Goal: Task Accomplishment & Management: Complete application form

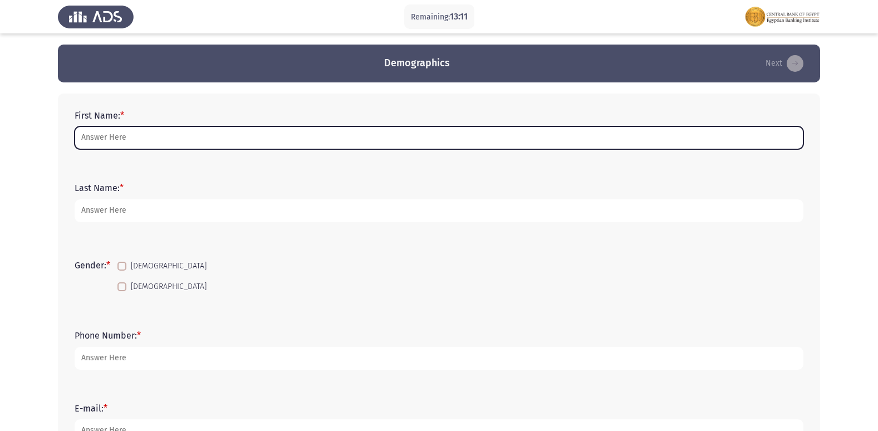
click at [503, 146] on input "First Name: *" at bounding box center [439, 137] width 729 height 23
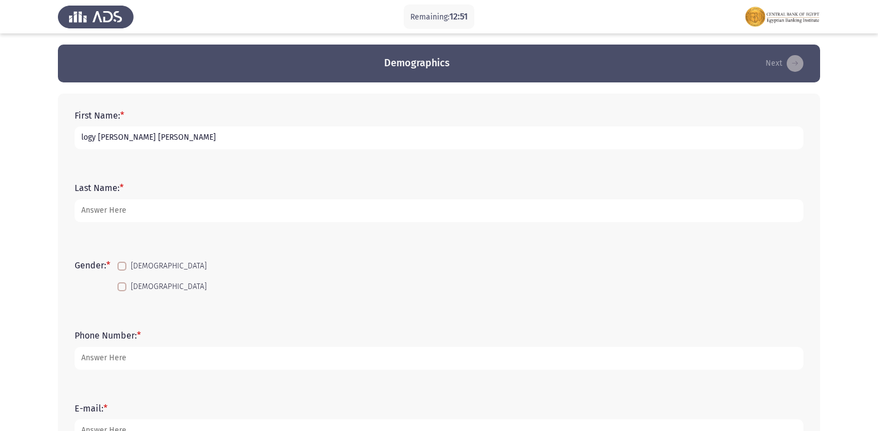
type input "logy [PERSON_NAME] [PERSON_NAME]"
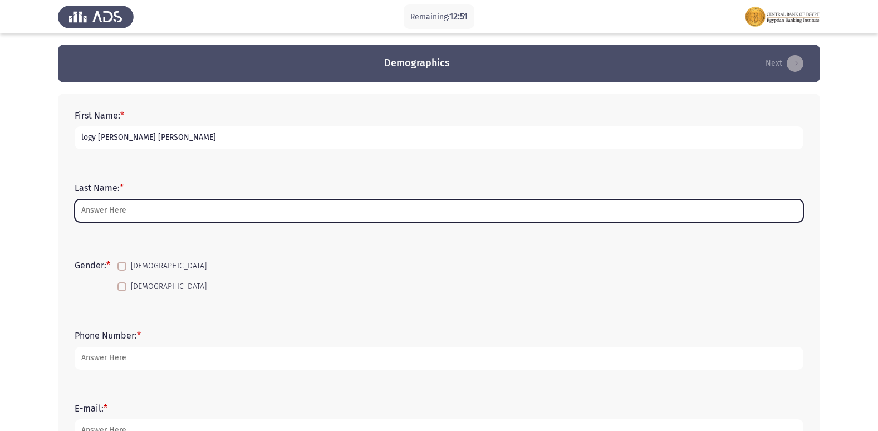
click at [494, 212] on input "Last Name: *" at bounding box center [439, 210] width 729 height 23
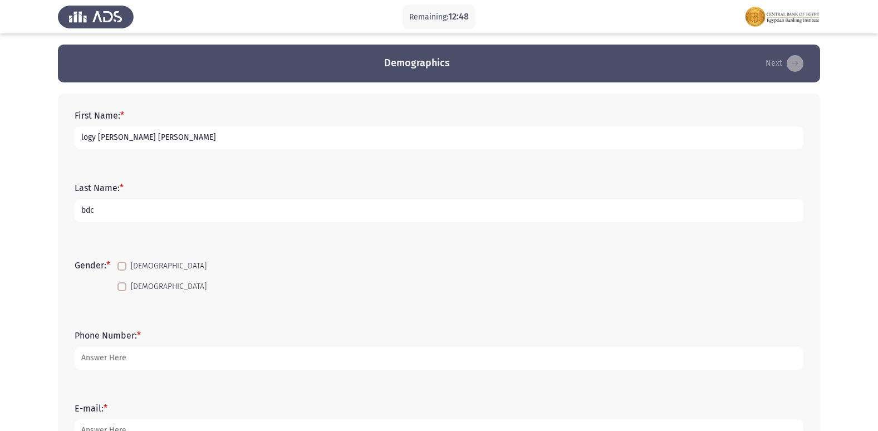
type input "bdc"
click at [152, 283] on span "[DEMOGRAPHIC_DATA]" at bounding box center [169, 286] width 76 height 13
click at [122, 291] on input "[DEMOGRAPHIC_DATA]" at bounding box center [121, 291] width 1 height 1
checkbox input "true"
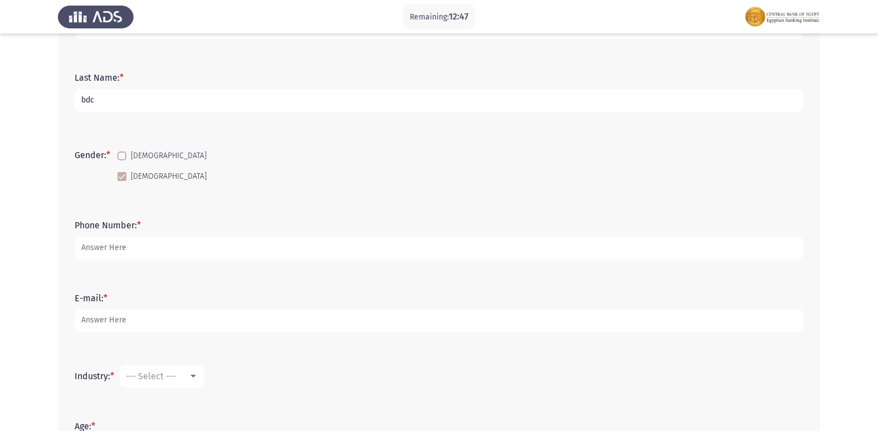
scroll to position [111, 0]
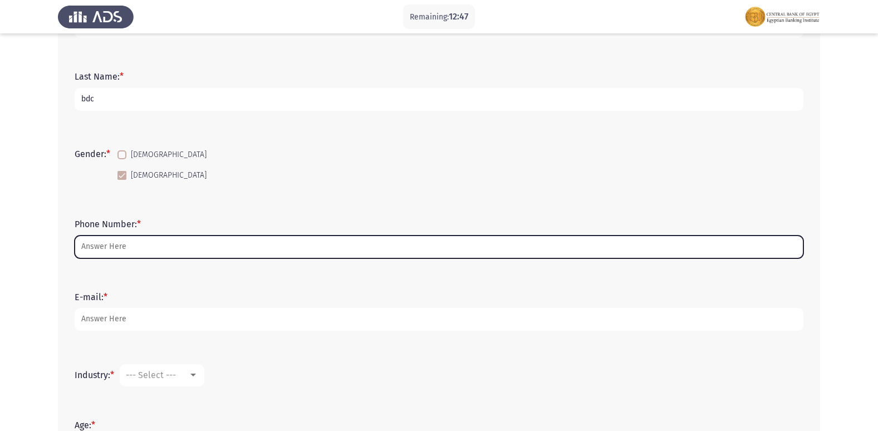
click at [170, 243] on input "Phone Number: *" at bounding box center [439, 247] width 729 height 23
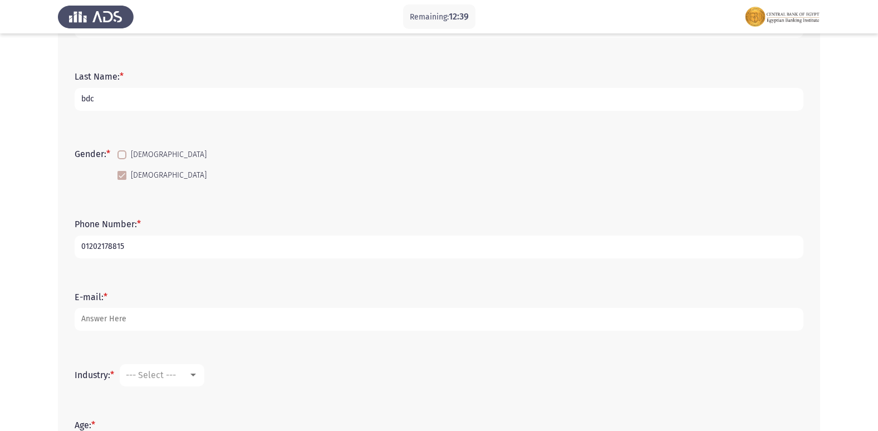
type input "01202178815"
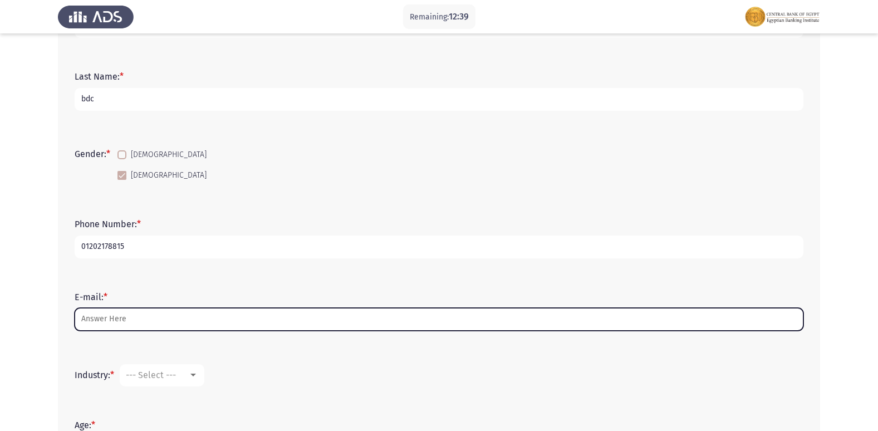
click at [168, 322] on input "E-mail: *" at bounding box center [439, 319] width 729 height 23
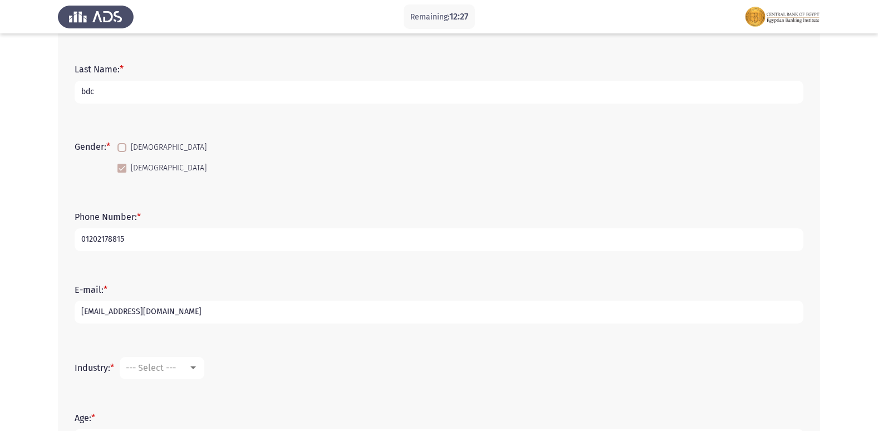
scroll to position [167, 0]
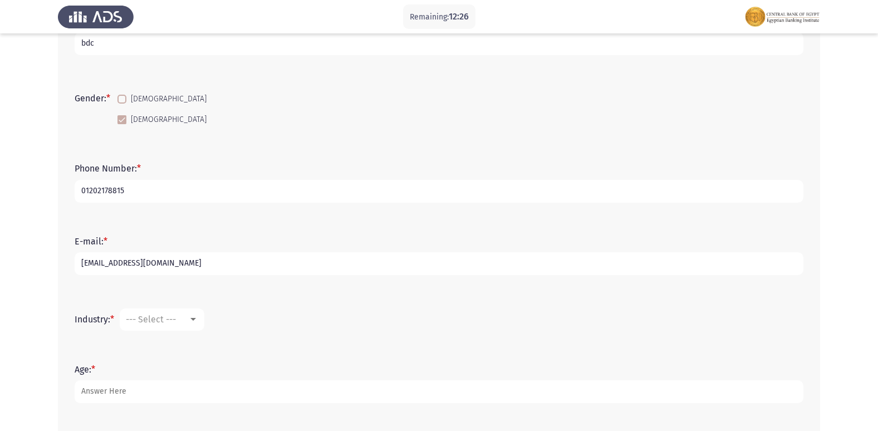
type input "[EMAIL_ADDRESS][DOMAIN_NAME]"
click at [209, 319] on form "Industry: * --- Select ---" at bounding box center [439, 320] width 729 height 22
click at [204, 319] on mat-select "--- Select ---" at bounding box center [162, 320] width 85 height 22
click at [190, 326] on mat-select "--- Select ---" at bounding box center [162, 320] width 85 height 22
click at [194, 321] on div at bounding box center [193, 319] width 10 height 9
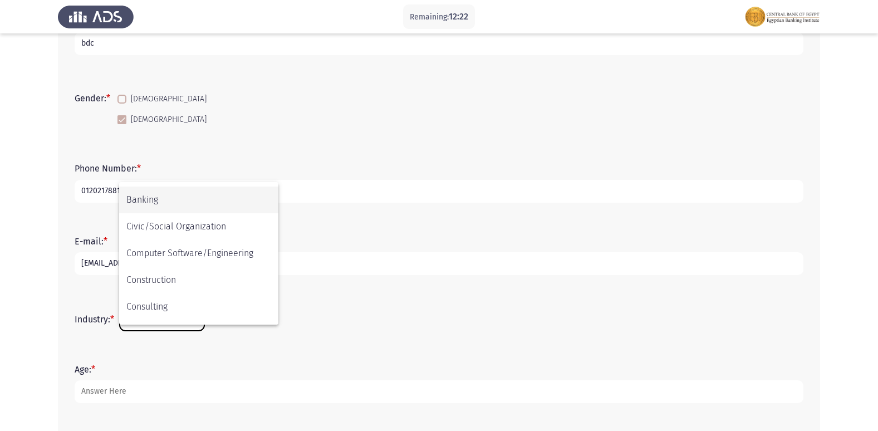
scroll to position [111, 0]
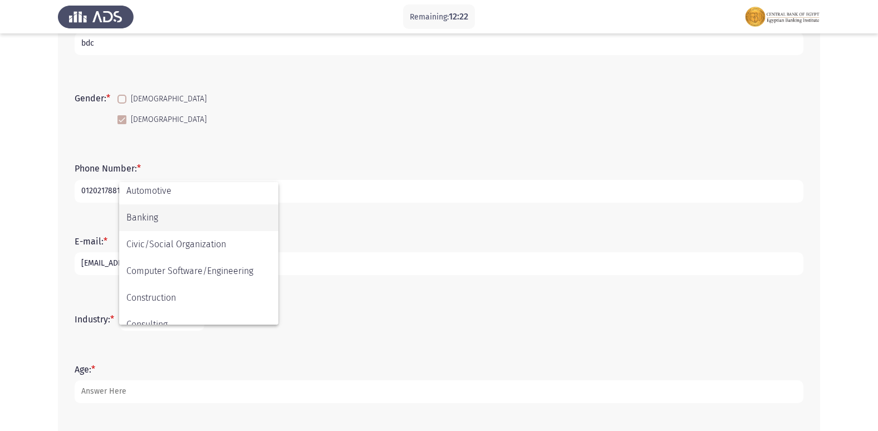
click at [199, 222] on span "Banking" at bounding box center [198, 217] width 145 height 27
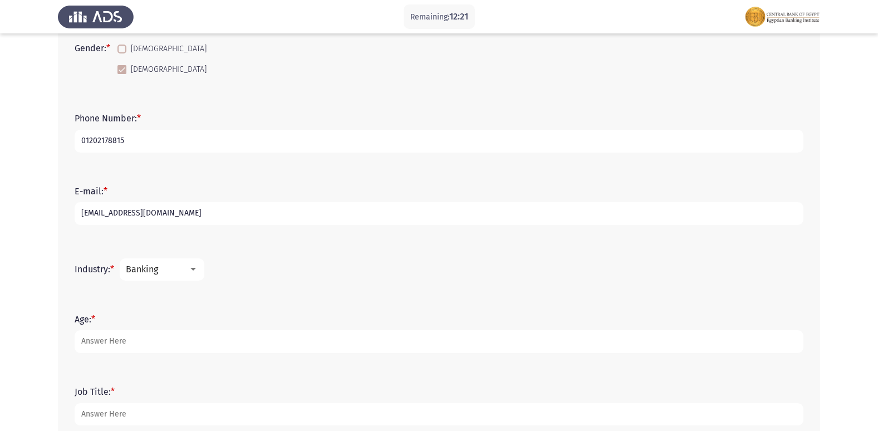
scroll to position [278, 0]
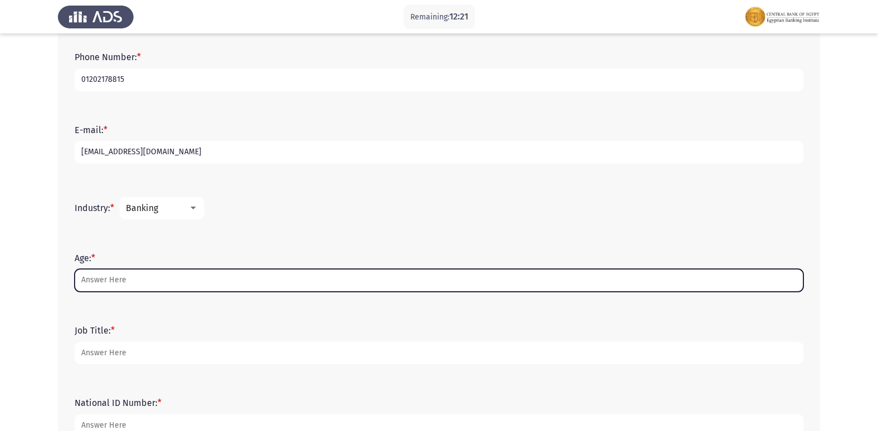
click at [189, 281] on input "Age: *" at bounding box center [439, 280] width 729 height 23
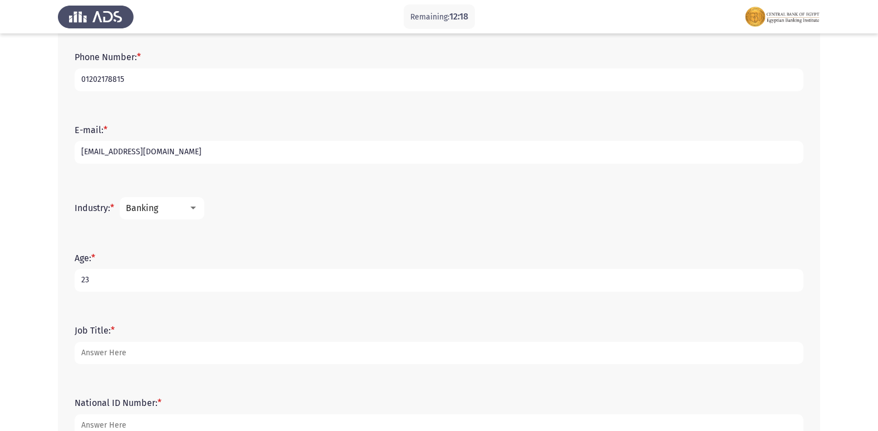
type input "23"
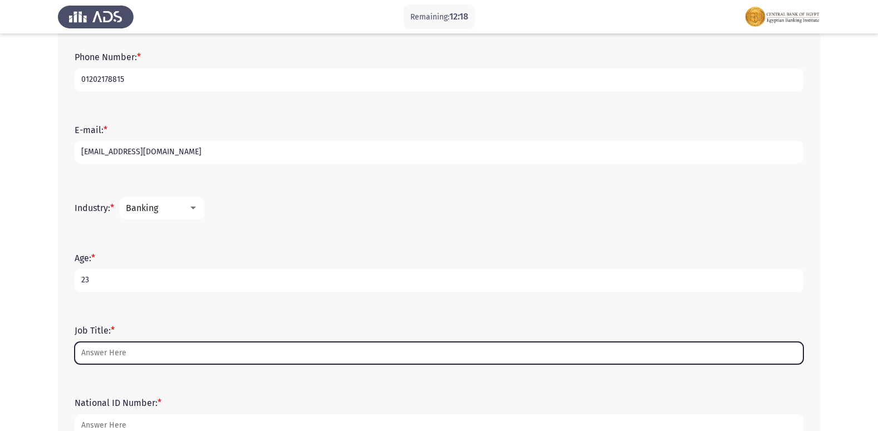
click at [198, 354] on input "Job Title: *" at bounding box center [439, 353] width 729 height 23
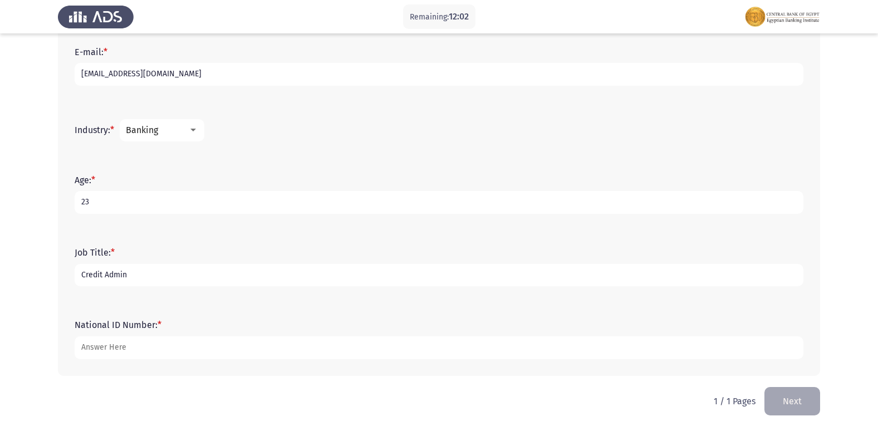
scroll to position [357, 0]
type input "Credit Admin"
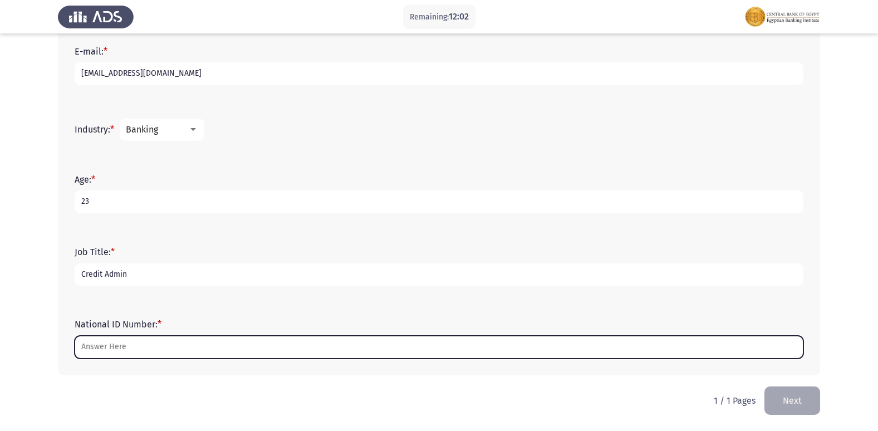
click at [199, 351] on input "National ID Number: *" at bounding box center [439, 347] width 729 height 23
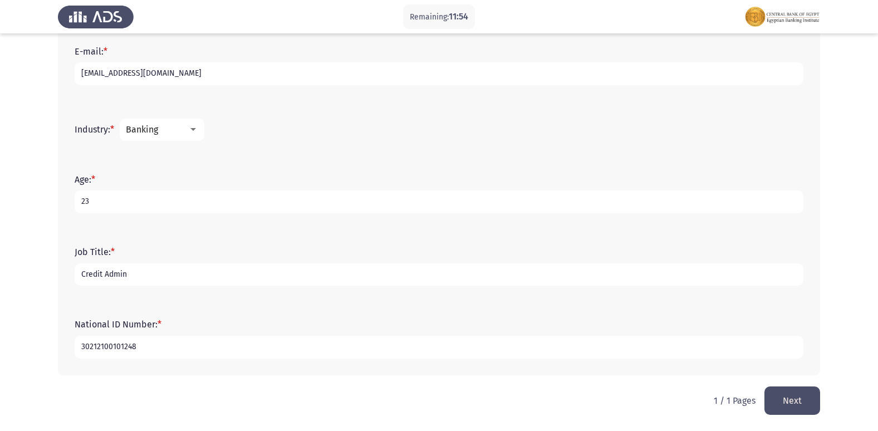
type input "30212100101248"
click at [806, 400] on button "Next" at bounding box center [793, 400] width 56 height 28
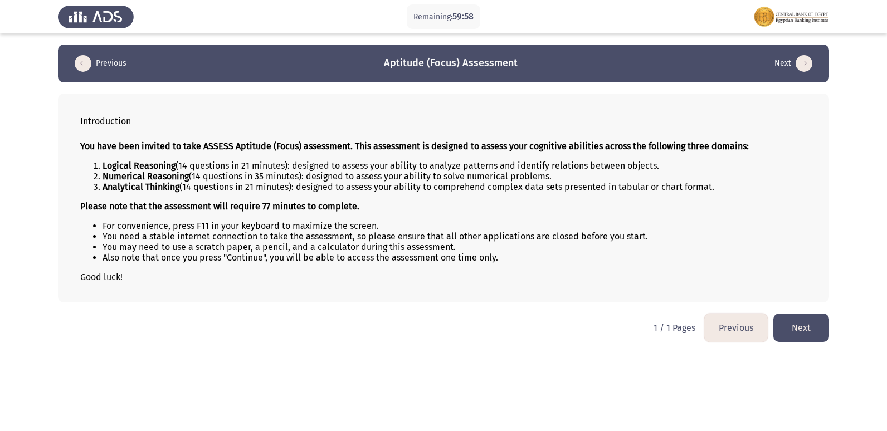
click at [796, 324] on button "Next" at bounding box center [801, 328] width 56 height 28
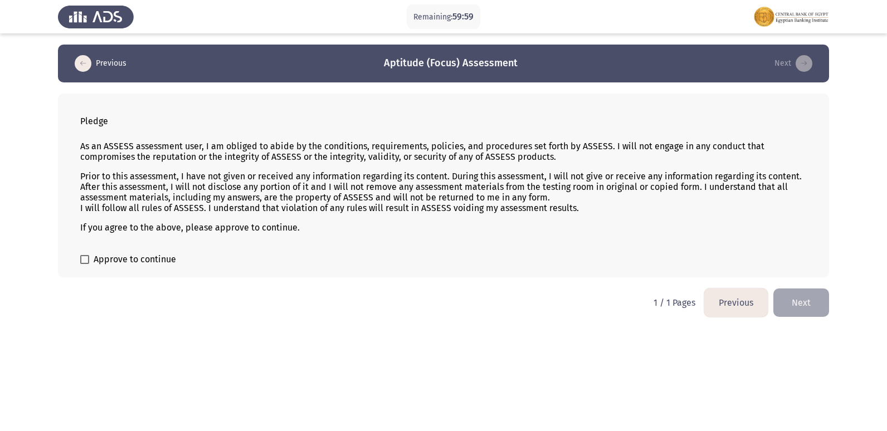
click at [794, 307] on button "Next" at bounding box center [801, 302] width 56 height 28
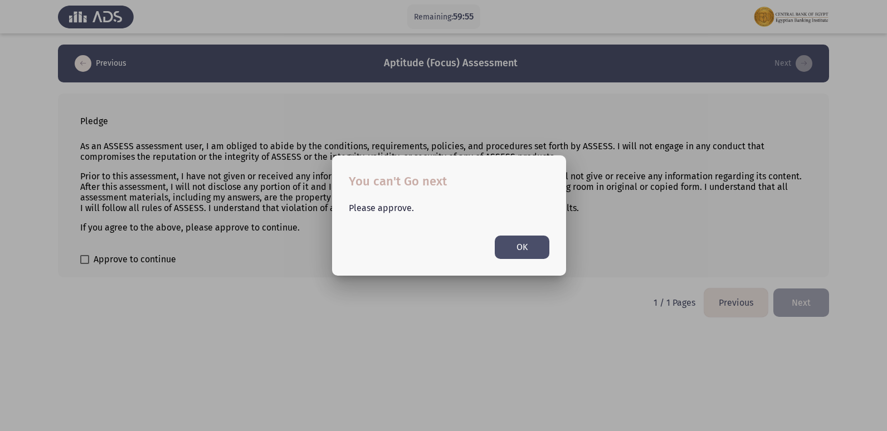
click at [542, 249] on button "OK" at bounding box center [522, 247] width 55 height 23
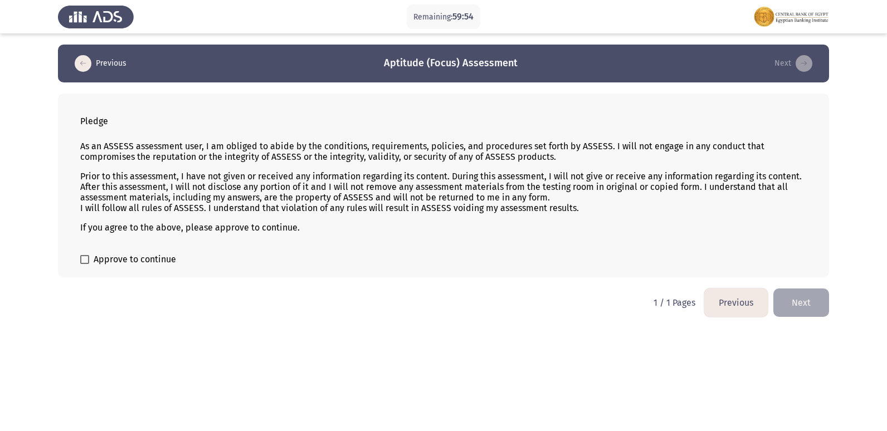
click at [136, 258] on span "Approve to continue" at bounding box center [135, 259] width 82 height 13
click at [85, 264] on input "Approve to continue" at bounding box center [84, 264] width 1 height 1
checkbox input "true"
click at [807, 302] on button "Next" at bounding box center [801, 302] width 56 height 28
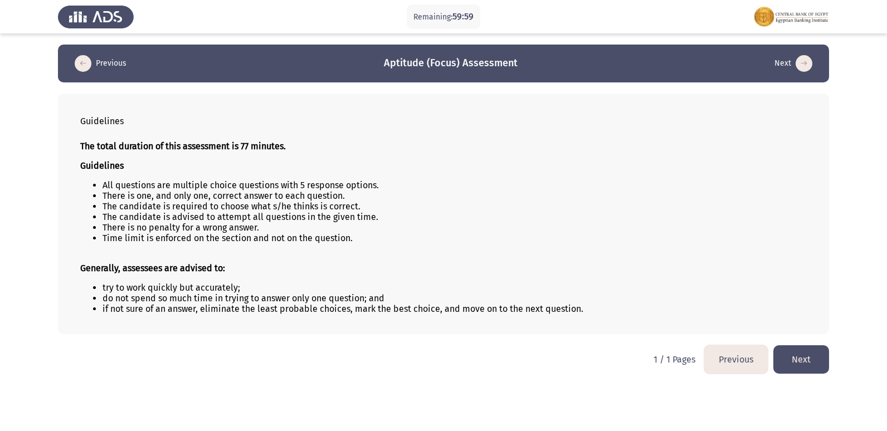
click at [820, 347] on button "Next" at bounding box center [801, 359] width 56 height 28
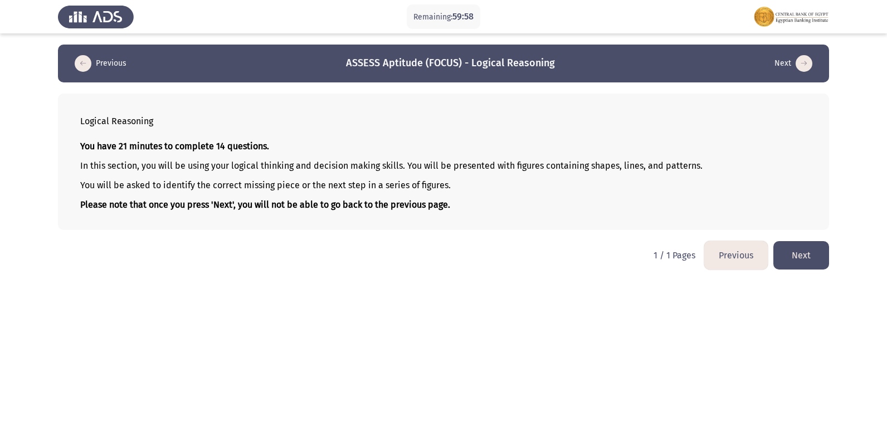
click at [815, 262] on button "Next" at bounding box center [801, 255] width 56 height 28
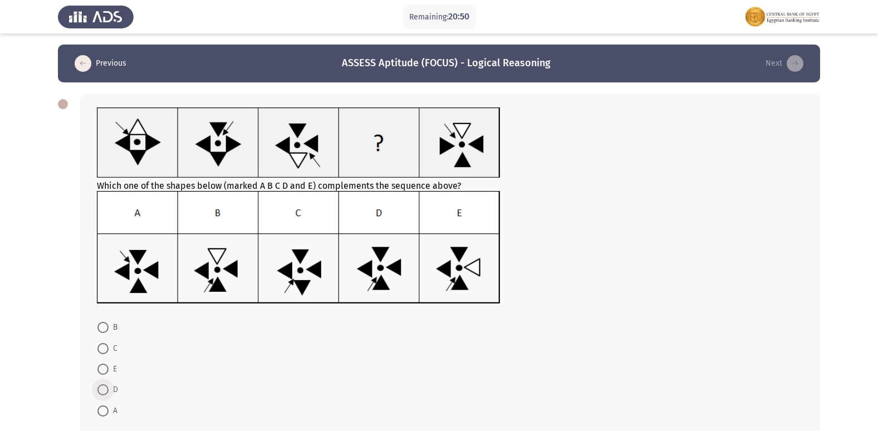
click at [97, 391] on span at bounding box center [102, 389] width 11 height 11
click at [97, 391] on input "D" at bounding box center [102, 389] width 11 height 11
radio input "true"
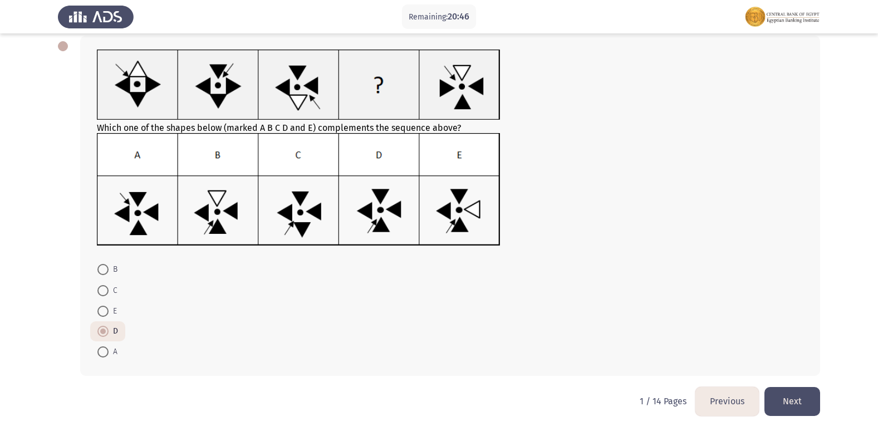
scroll to position [58, 0]
click at [796, 405] on button "Next" at bounding box center [793, 400] width 56 height 28
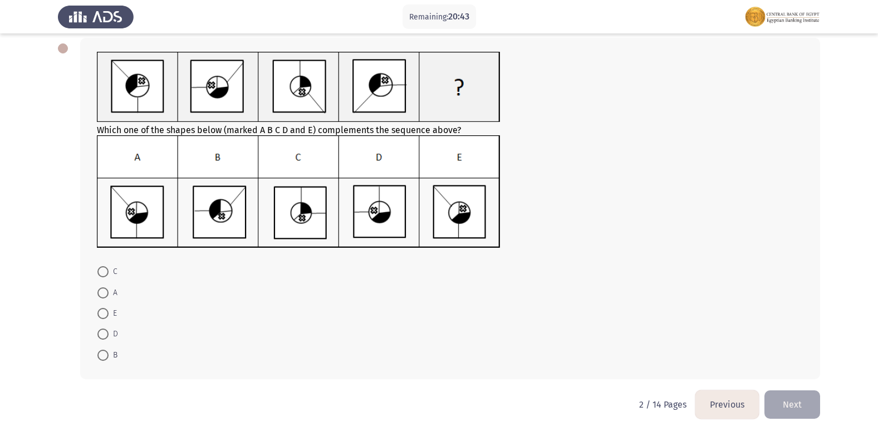
scroll to position [0, 0]
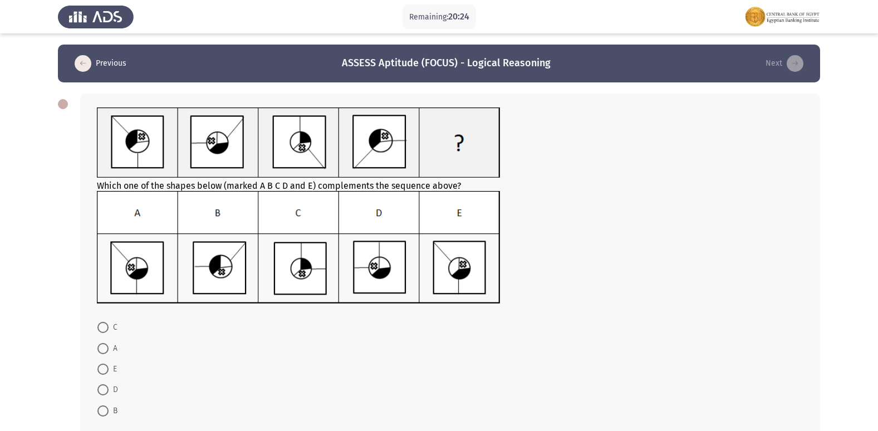
click at [110, 388] on span "D" at bounding box center [113, 389] width 9 height 13
click at [109, 388] on input "D" at bounding box center [102, 389] width 11 height 11
radio input "true"
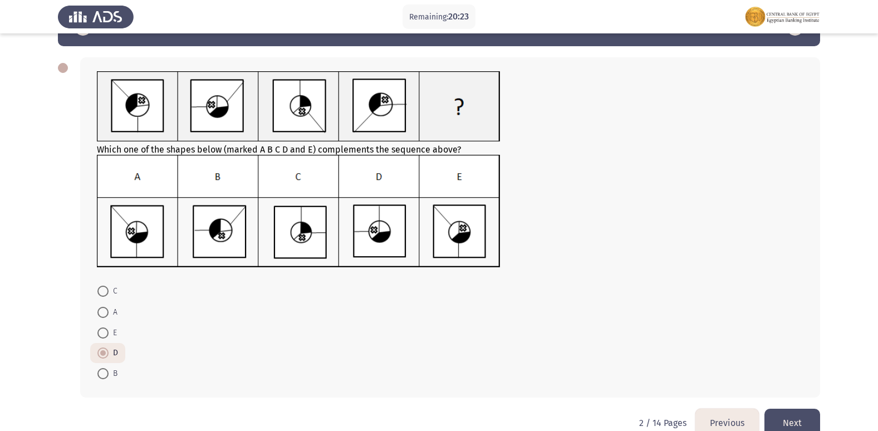
scroll to position [56, 0]
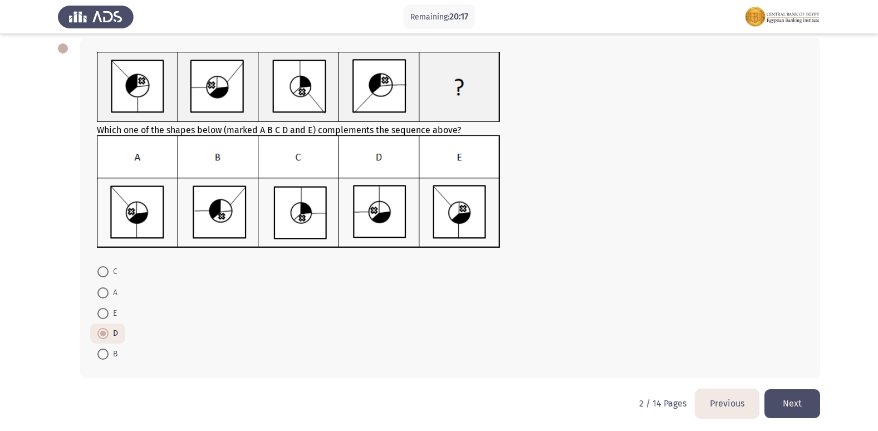
click at [806, 403] on button "Next" at bounding box center [793, 403] width 56 height 28
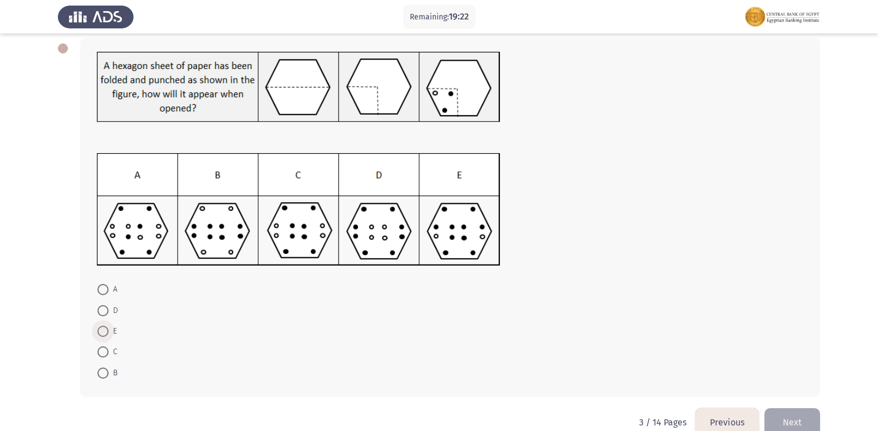
click at [104, 326] on span at bounding box center [102, 331] width 11 height 11
click at [104, 326] on input "E" at bounding box center [102, 331] width 11 height 11
radio input "true"
click at [800, 417] on button "Next" at bounding box center [793, 421] width 56 height 28
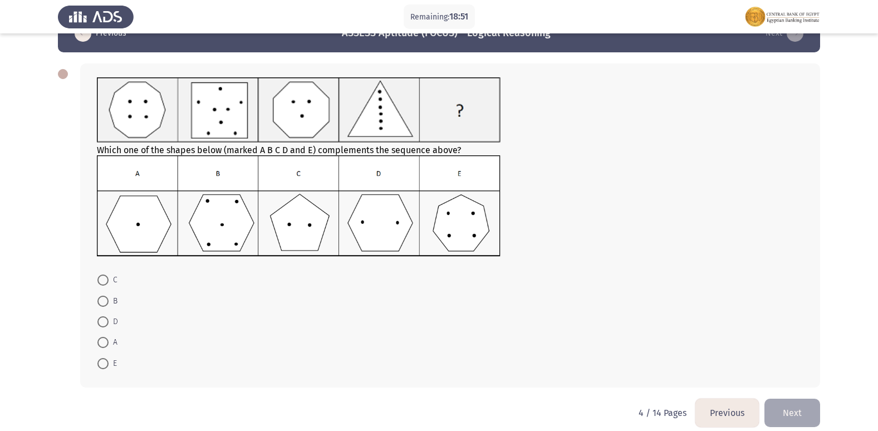
scroll to position [42, 0]
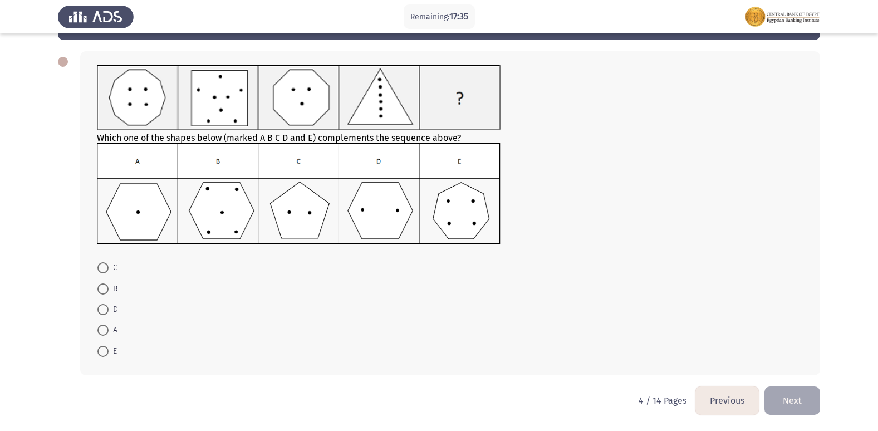
click at [99, 266] on span at bounding box center [102, 267] width 11 height 11
click at [99, 266] on input "C" at bounding box center [102, 267] width 11 height 11
radio input "true"
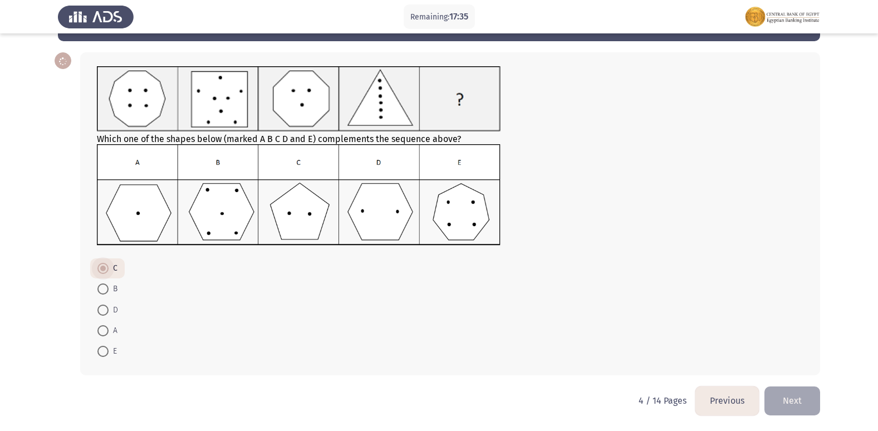
scroll to position [41, 0]
click at [797, 403] on button "Next" at bounding box center [793, 400] width 56 height 28
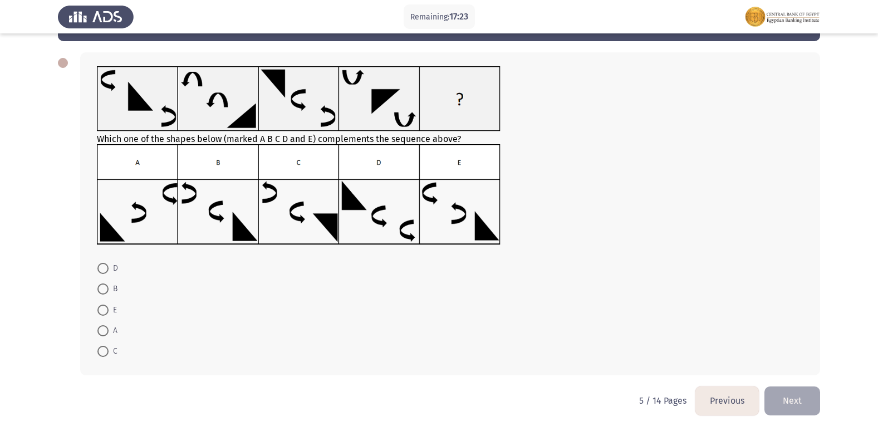
scroll to position [0, 0]
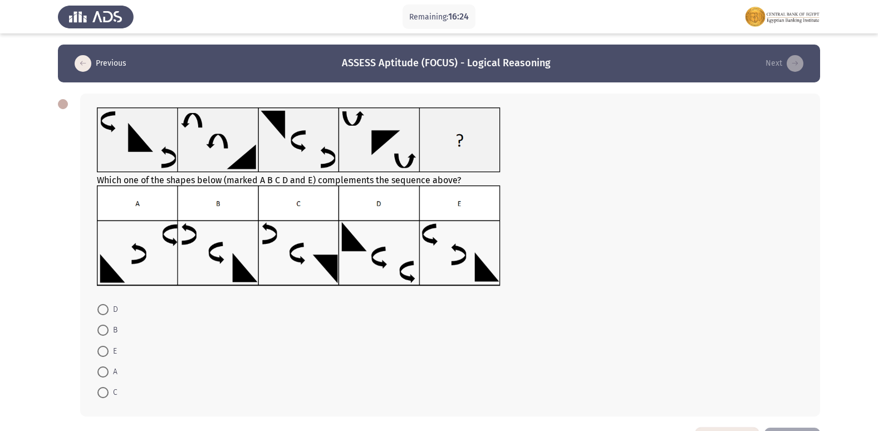
click at [104, 309] on span at bounding box center [102, 309] width 11 height 11
click at [104, 309] on input "D" at bounding box center [102, 309] width 11 height 11
radio input "true"
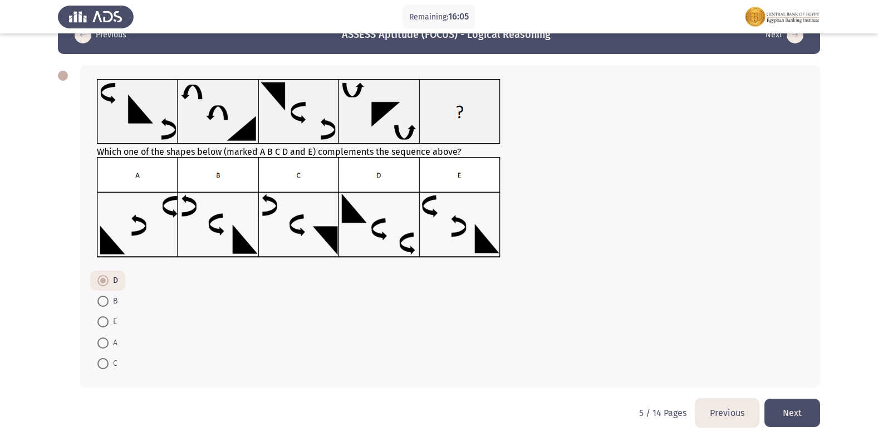
scroll to position [41, 0]
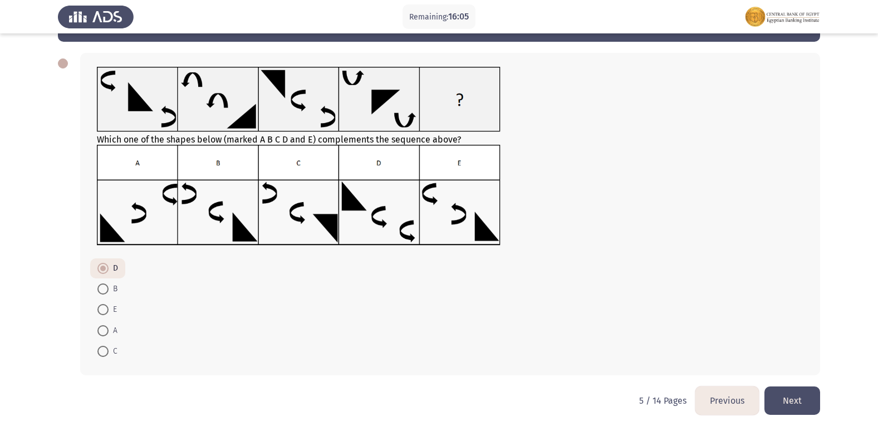
click at [791, 394] on button "Next" at bounding box center [793, 400] width 56 height 28
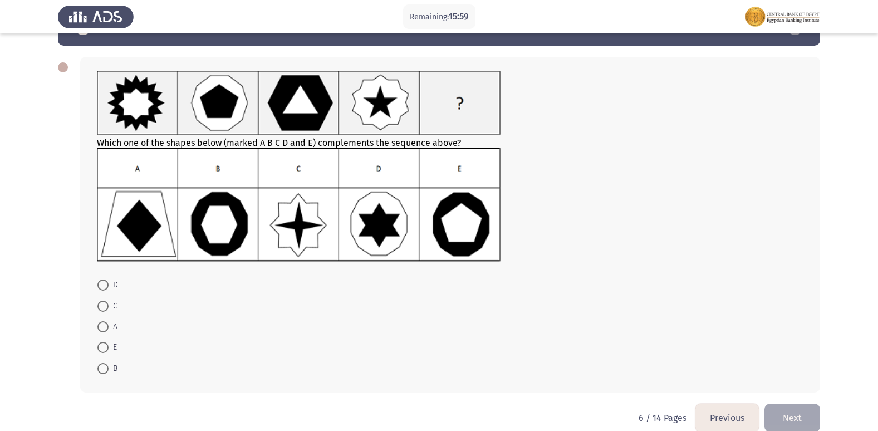
scroll to position [54, 0]
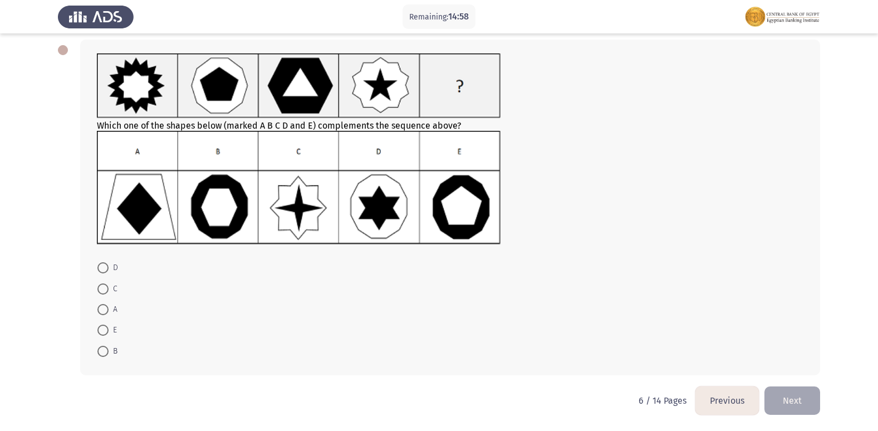
click at [89, 329] on div "Which one of the shapes below (marked A B C D and E) complements the sequence a…" at bounding box center [450, 208] width 740 height 336
click at [99, 330] on span at bounding box center [102, 330] width 11 height 11
click at [99, 330] on input "E" at bounding box center [102, 330] width 11 height 11
radio input "true"
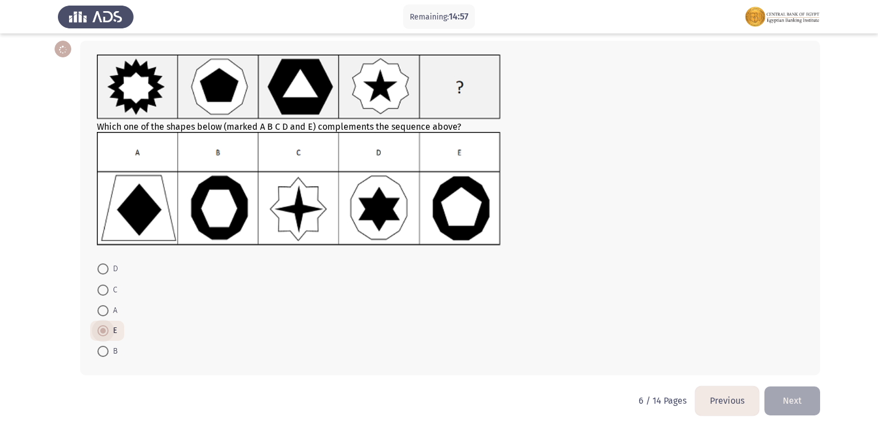
scroll to position [53, 0]
click at [781, 391] on button "Next" at bounding box center [793, 400] width 56 height 28
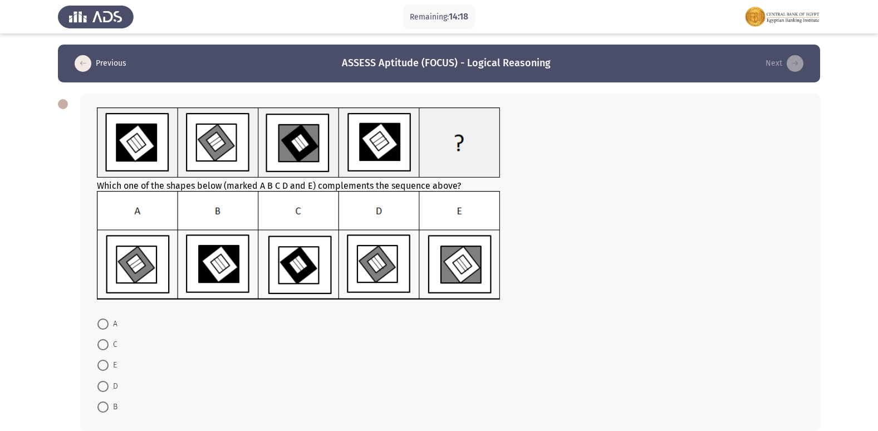
scroll to position [56, 0]
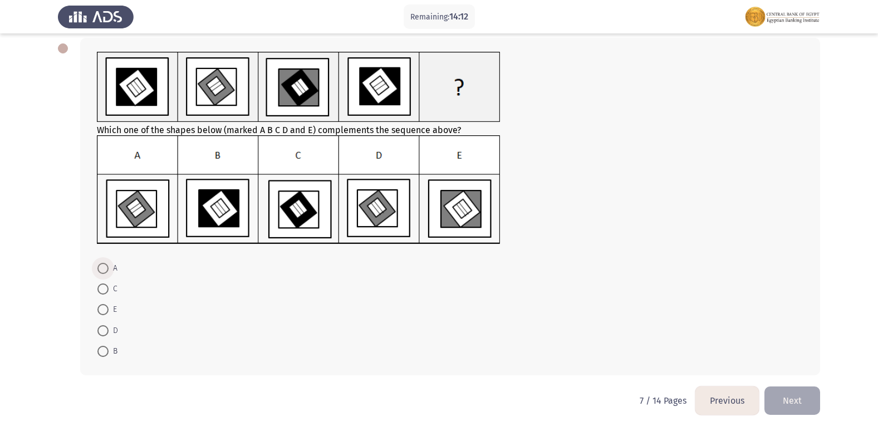
click at [100, 271] on span at bounding box center [102, 268] width 11 height 11
click at [100, 271] on input "A" at bounding box center [102, 268] width 11 height 11
radio input "true"
click at [111, 328] on span "D" at bounding box center [113, 330] width 9 height 13
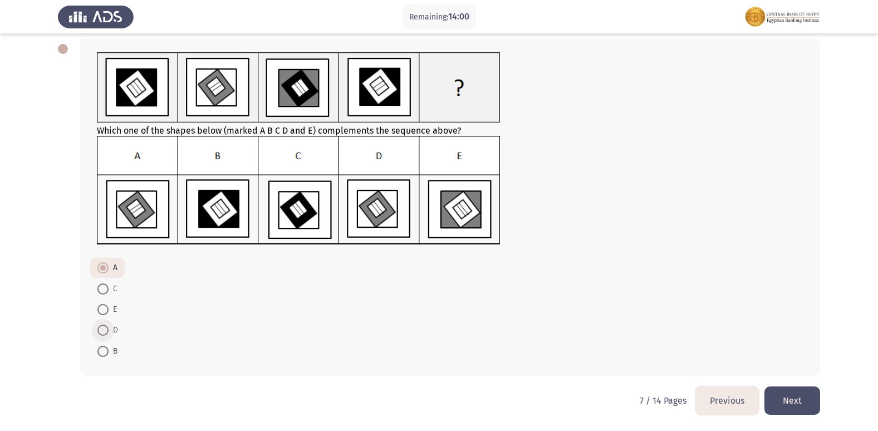
click at [109, 328] on input "D" at bounding box center [102, 330] width 11 height 11
radio input "true"
click at [797, 402] on button "Next" at bounding box center [793, 400] width 56 height 28
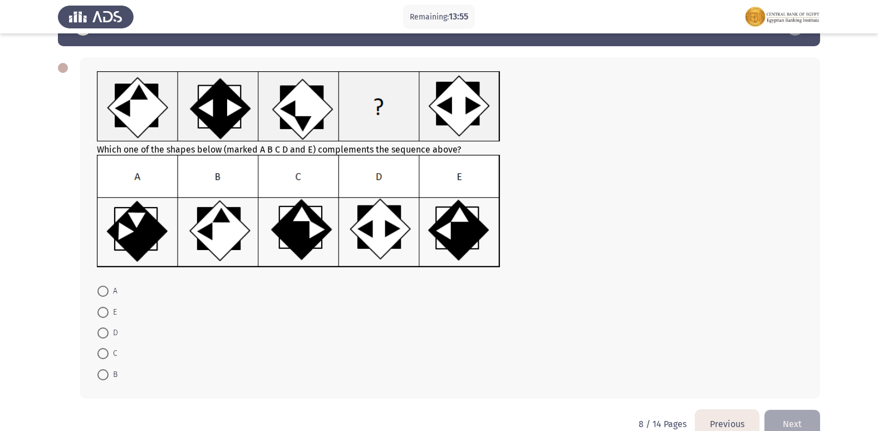
scroll to position [56, 0]
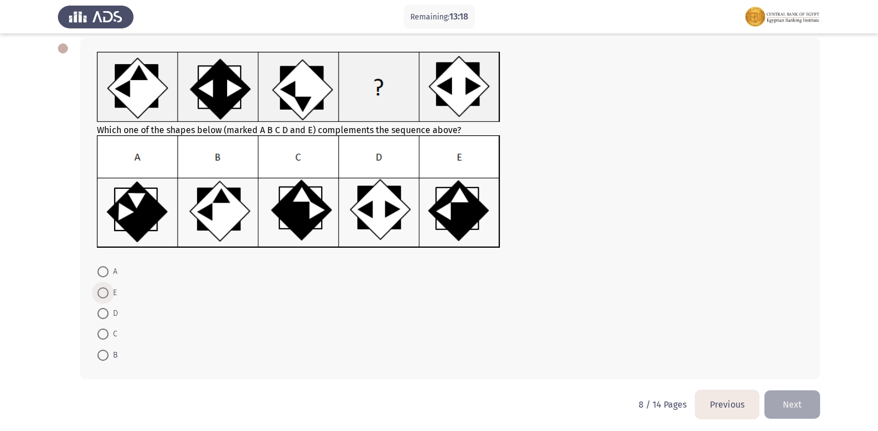
click at [102, 287] on span at bounding box center [102, 292] width 11 height 11
click at [102, 287] on input "E" at bounding box center [102, 292] width 11 height 11
radio input "true"
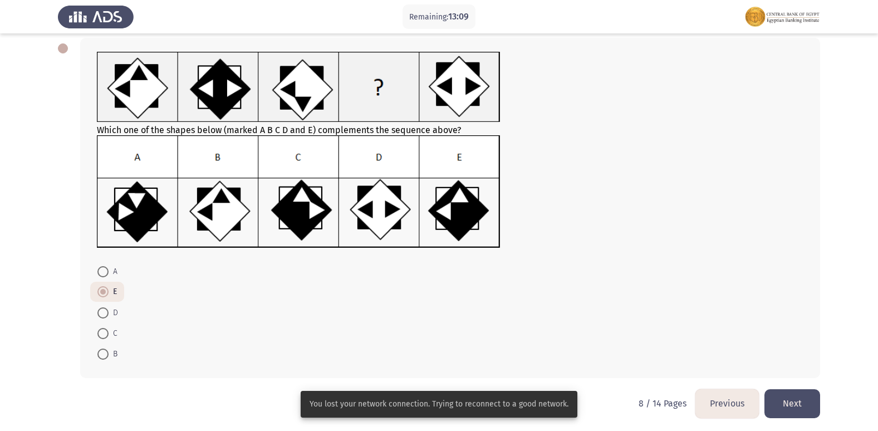
click at [787, 403] on button "Next" at bounding box center [793, 403] width 56 height 28
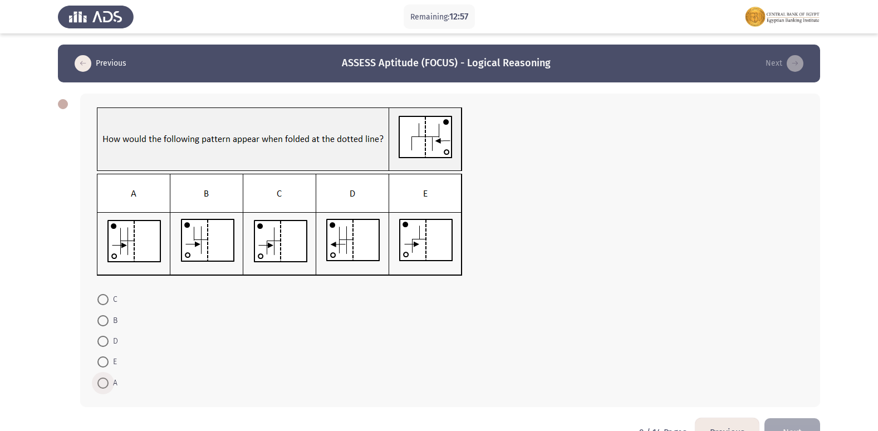
click at [105, 386] on span at bounding box center [102, 383] width 11 height 11
click at [105, 386] on input "A" at bounding box center [102, 383] width 11 height 11
radio input "true"
click at [109, 342] on span "D" at bounding box center [113, 341] width 9 height 13
click at [109, 342] on input "D" at bounding box center [102, 341] width 11 height 11
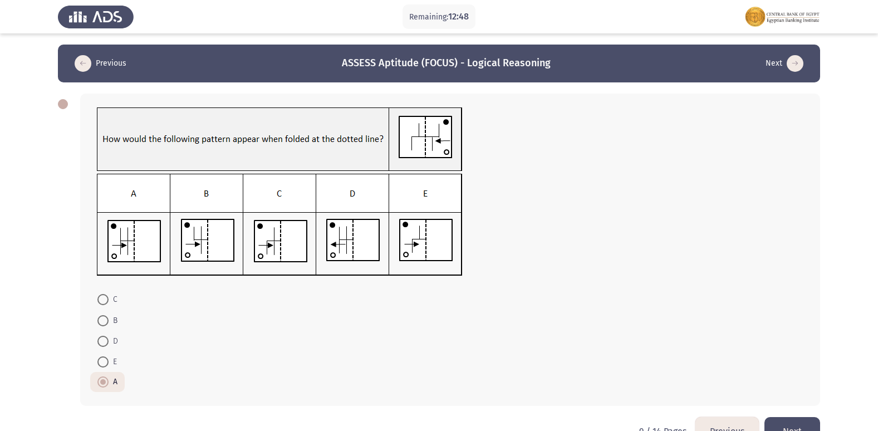
radio input "true"
click at [114, 379] on span "A" at bounding box center [113, 381] width 9 height 13
click at [109, 379] on input "A" at bounding box center [102, 381] width 11 height 11
radio input "true"
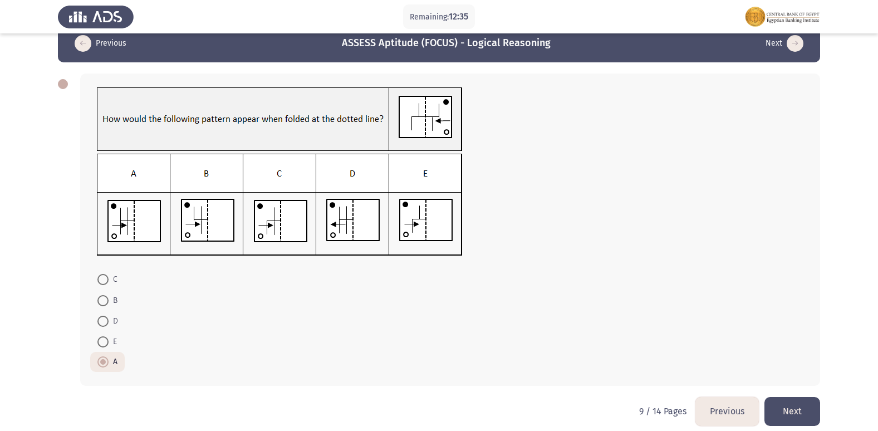
scroll to position [31, 0]
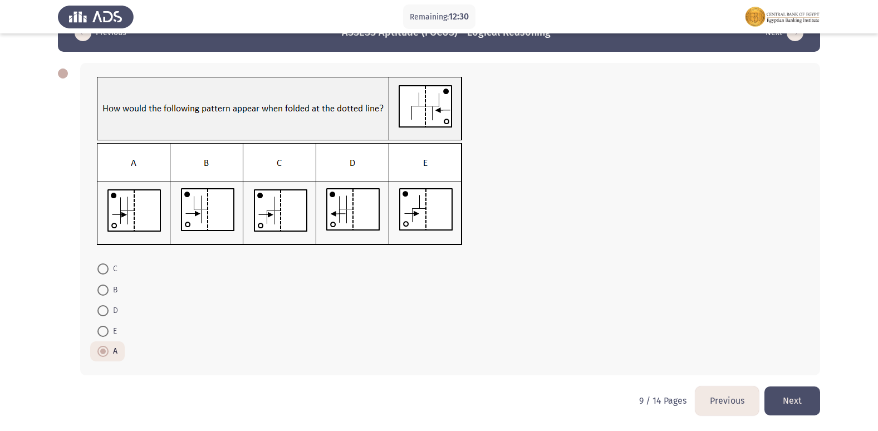
click at [801, 389] on button "Next" at bounding box center [793, 400] width 56 height 28
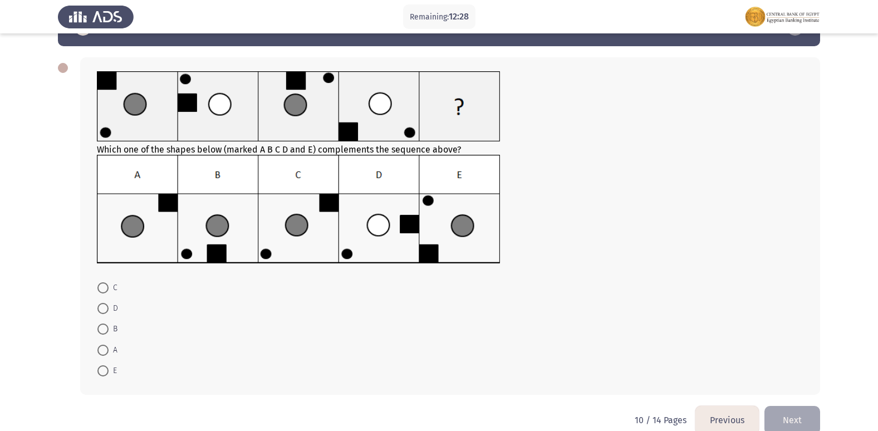
scroll to position [56, 0]
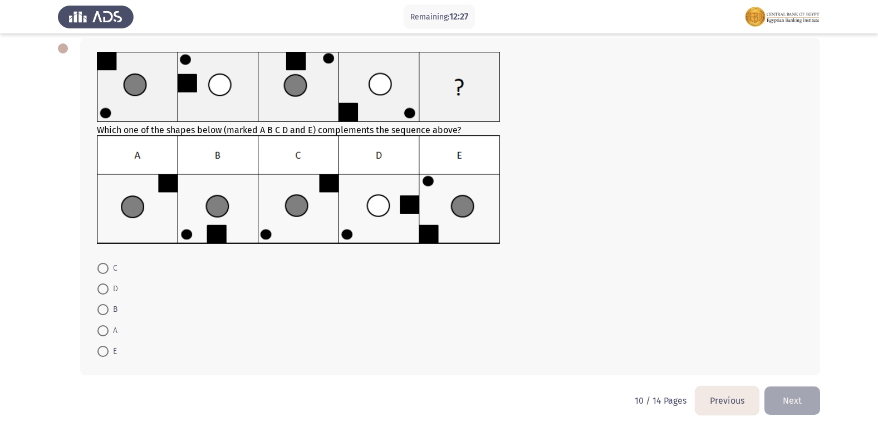
click at [708, 397] on button "Previous" at bounding box center [727, 400] width 63 height 28
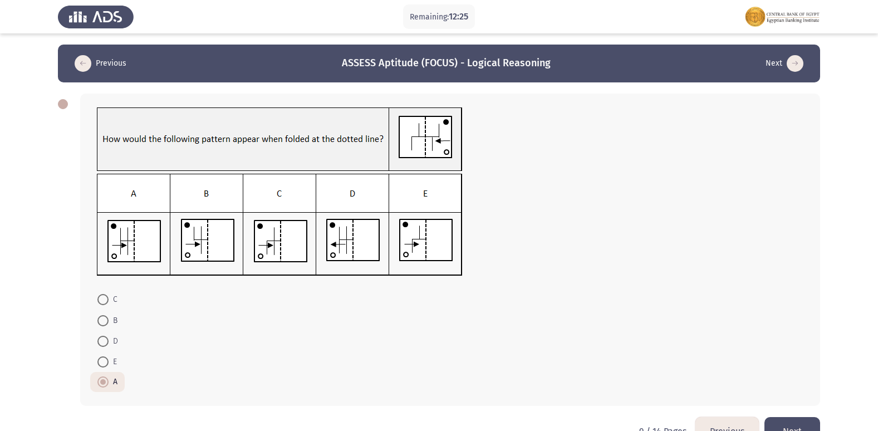
click at [799, 427] on button "Next" at bounding box center [793, 431] width 56 height 28
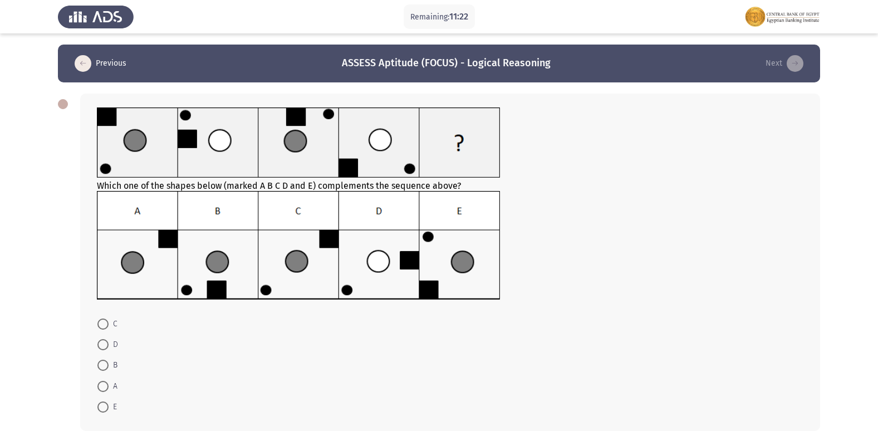
click at [101, 368] on span at bounding box center [102, 365] width 11 height 11
click at [101, 368] on input "B" at bounding box center [102, 365] width 11 height 11
radio input "true"
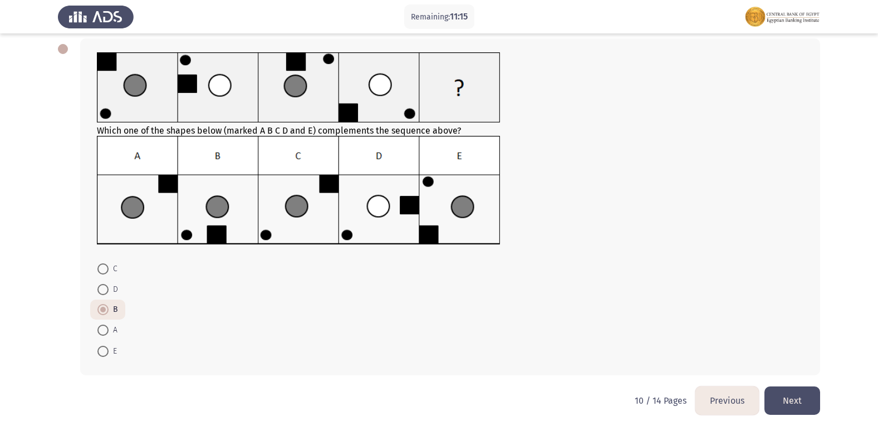
click at [800, 402] on button "Next" at bounding box center [793, 400] width 56 height 28
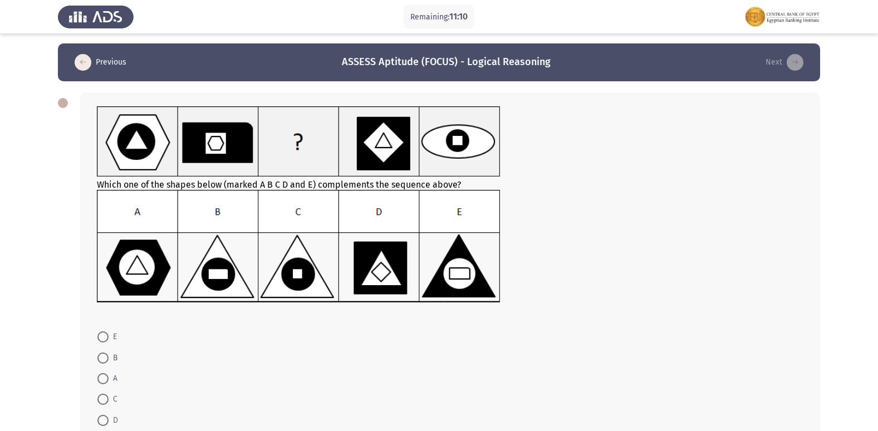
scroll to position [0, 0]
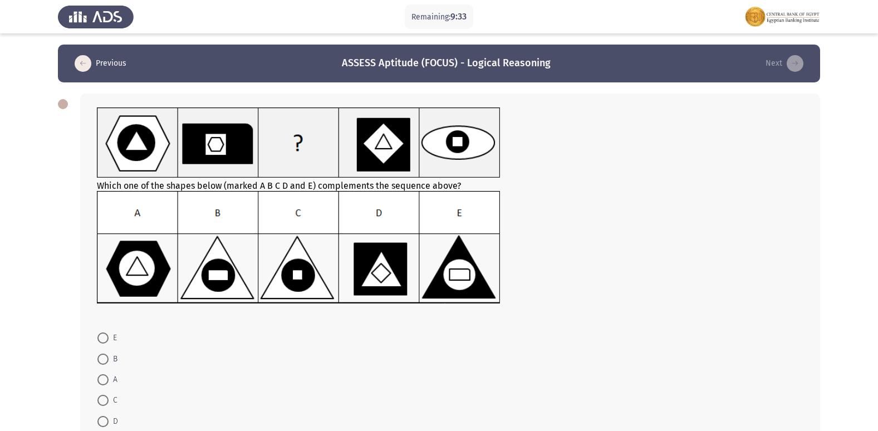
click at [100, 360] on span at bounding box center [102, 359] width 11 height 11
click at [100, 360] on input "B" at bounding box center [102, 359] width 11 height 11
radio input "true"
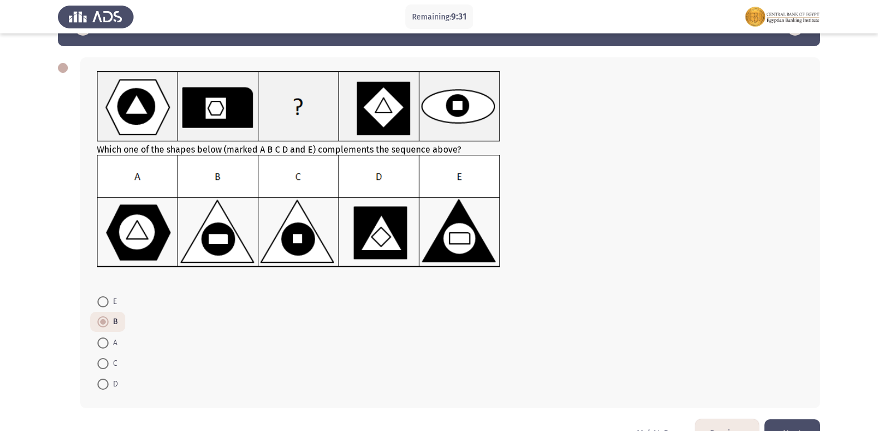
scroll to position [56, 0]
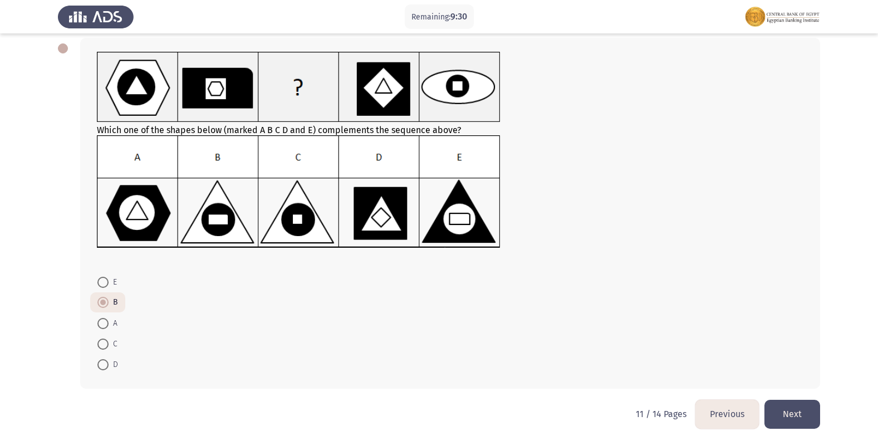
click at [800, 409] on button "Next" at bounding box center [793, 414] width 56 height 28
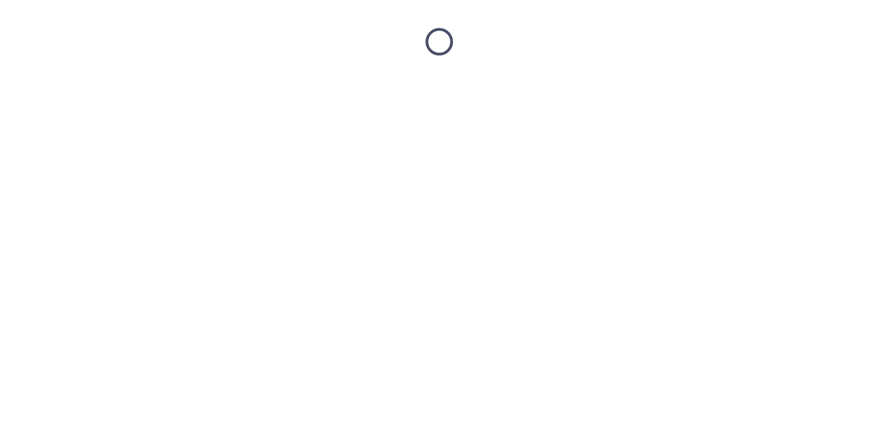
scroll to position [0, 0]
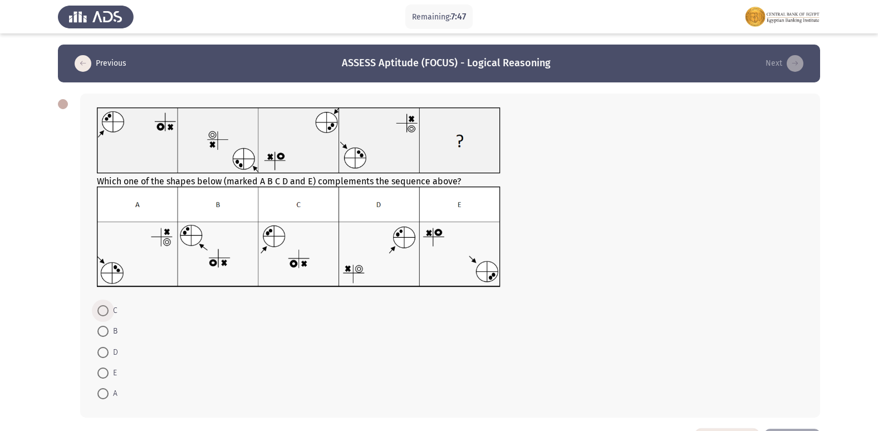
click at [102, 314] on span at bounding box center [102, 310] width 11 height 11
click at [102, 314] on input "C" at bounding box center [102, 310] width 11 height 11
radio input "true"
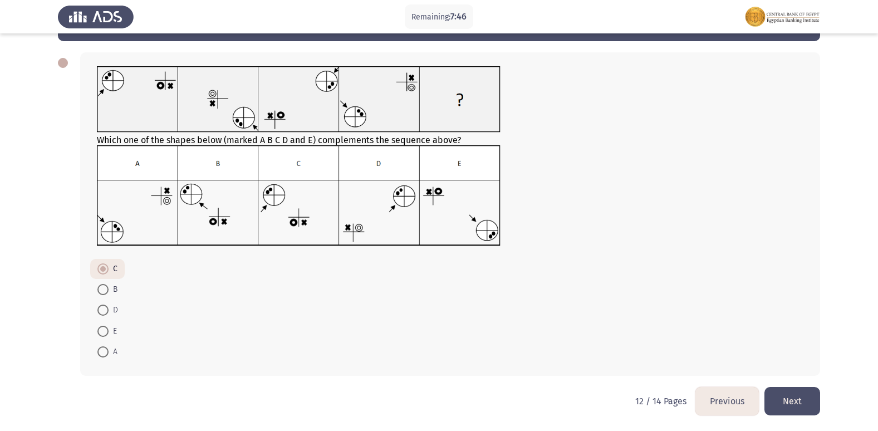
scroll to position [42, 0]
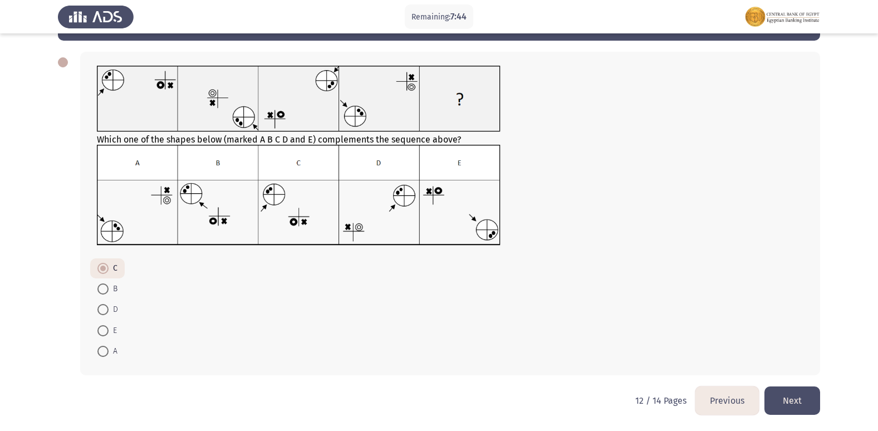
click at [803, 393] on button "Next" at bounding box center [793, 400] width 56 height 28
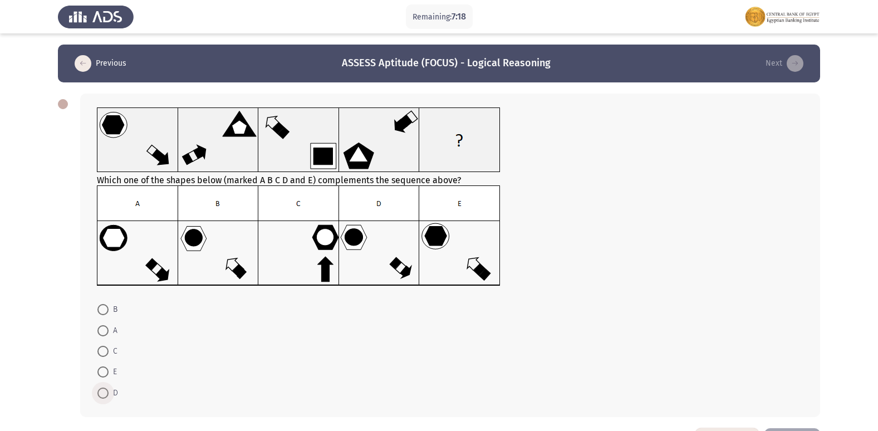
click at [111, 395] on span "D" at bounding box center [113, 392] width 9 height 13
click at [109, 395] on input "D" at bounding box center [102, 393] width 11 height 11
radio input "true"
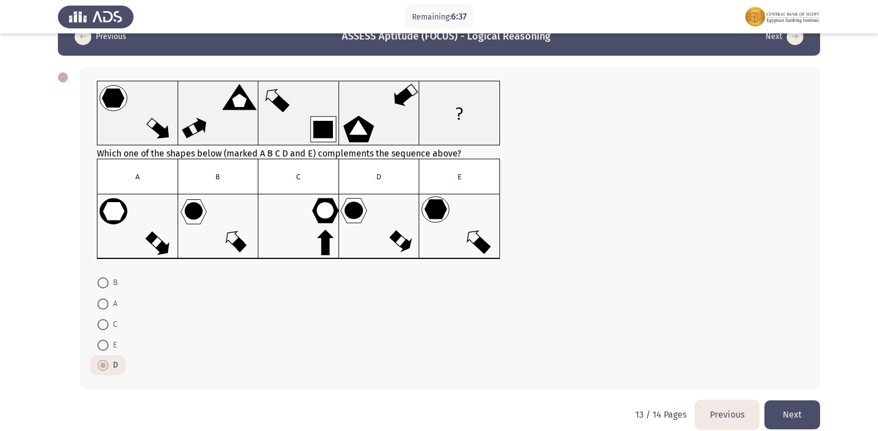
scroll to position [41, 0]
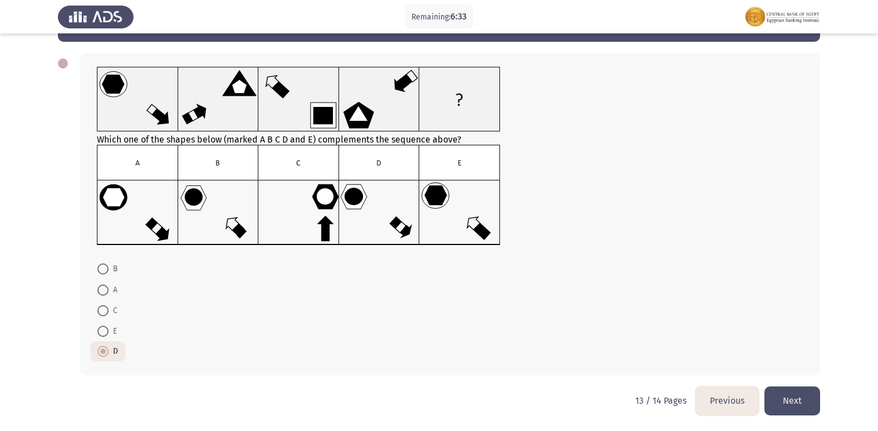
click at [793, 397] on button "Next" at bounding box center [793, 400] width 56 height 28
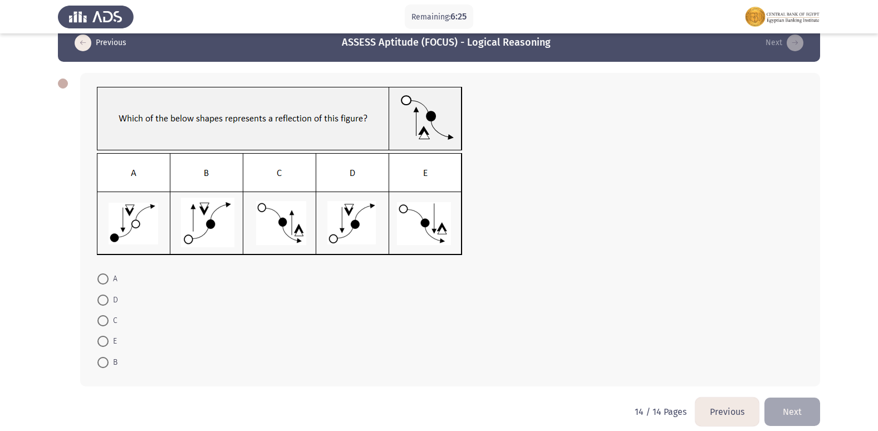
scroll to position [32, 0]
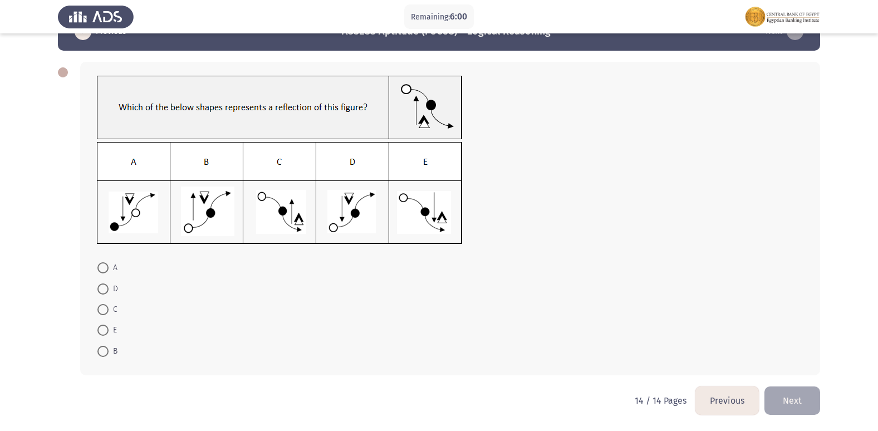
click at [114, 304] on span "C" at bounding box center [113, 309] width 9 height 13
click at [109, 304] on input "C" at bounding box center [102, 309] width 11 height 11
radio input "true"
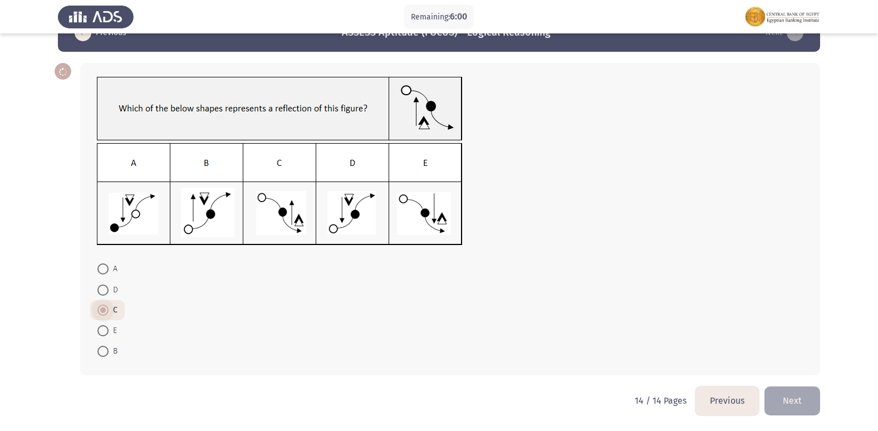
scroll to position [31, 0]
click at [805, 397] on button "Next" at bounding box center [793, 400] width 56 height 28
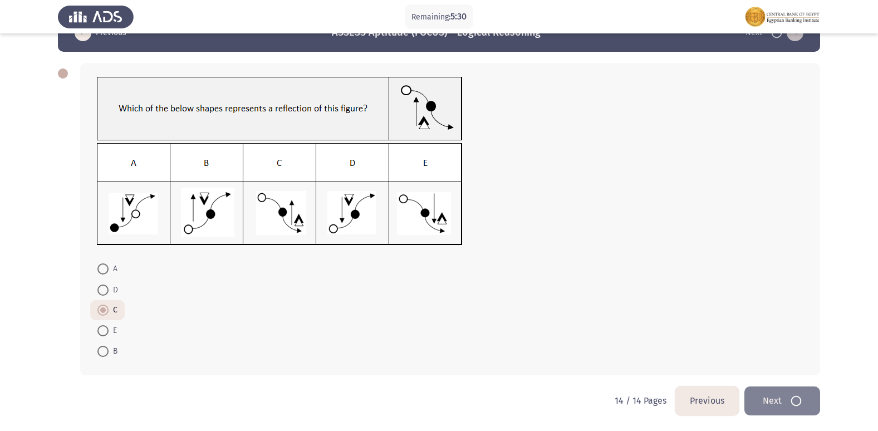
scroll to position [0, 0]
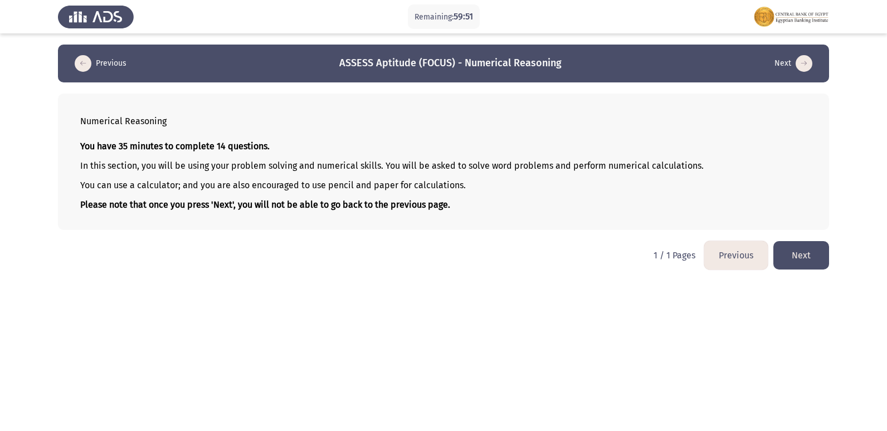
click at [797, 245] on button "Next" at bounding box center [801, 255] width 56 height 28
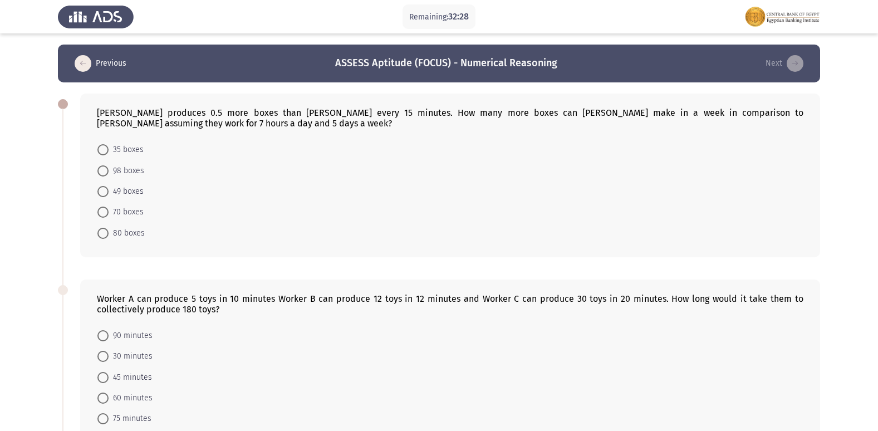
click at [135, 215] on span "70 boxes" at bounding box center [126, 211] width 35 height 13
click at [109, 215] on input "70 boxes" at bounding box center [102, 212] width 11 height 11
radio input "true"
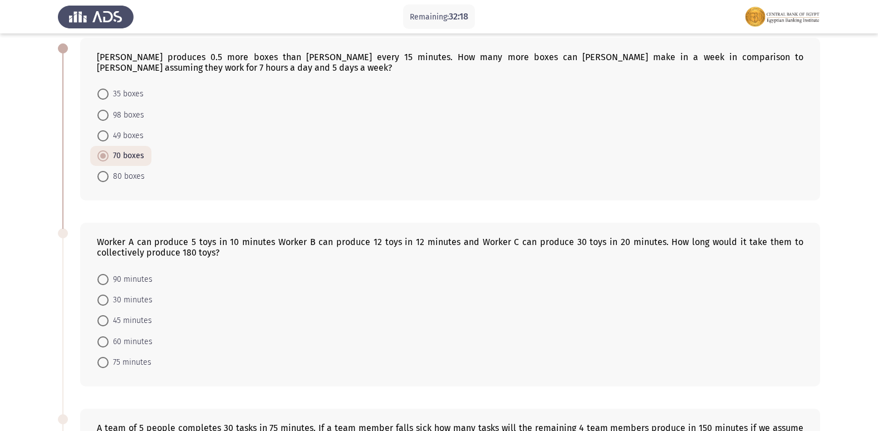
scroll to position [111, 0]
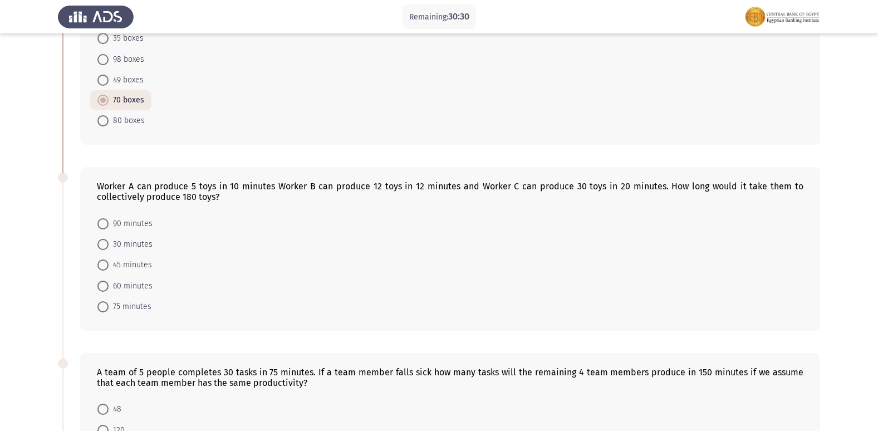
click at [150, 285] on span "60 minutes" at bounding box center [131, 286] width 44 height 13
click at [109, 285] on input "60 minutes" at bounding box center [102, 286] width 11 height 11
radio input "true"
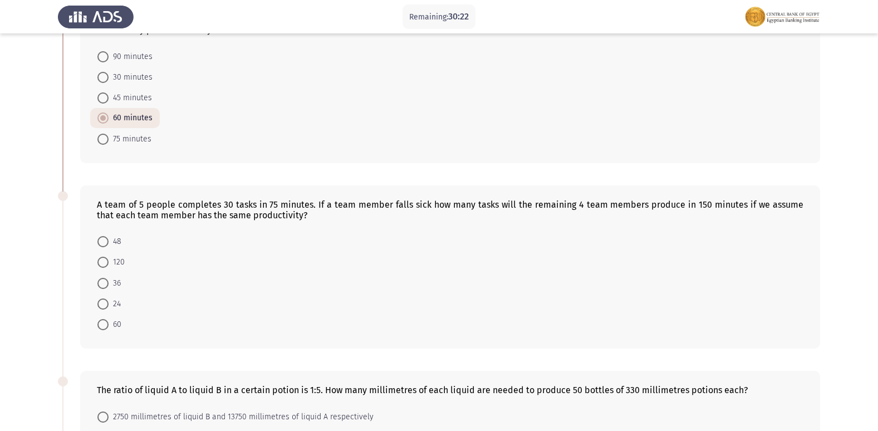
scroll to position [334, 0]
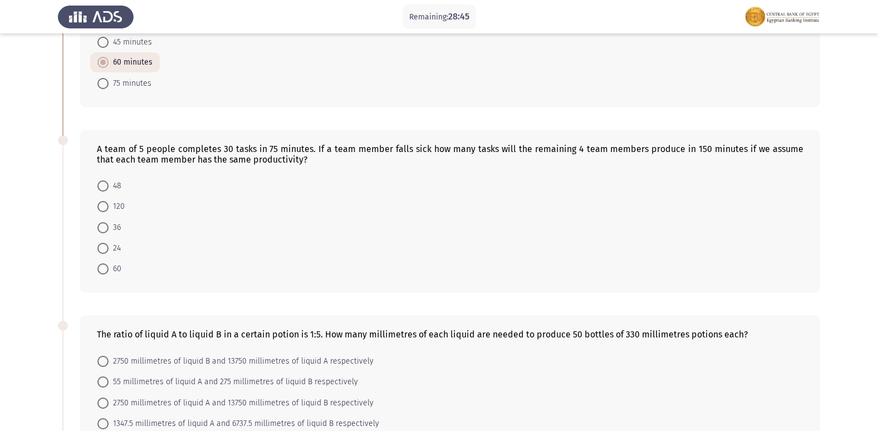
click at [108, 267] on span at bounding box center [102, 268] width 11 height 11
click at [108, 267] on input "60" at bounding box center [102, 268] width 11 height 11
radio input "true"
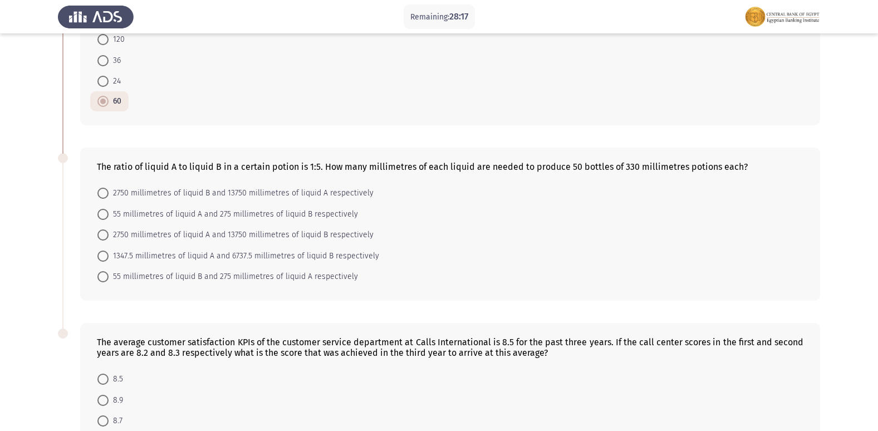
scroll to position [557, 0]
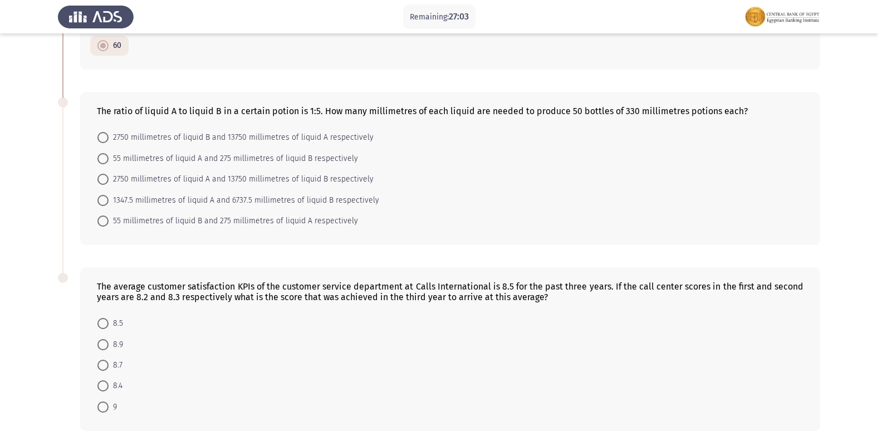
click at [238, 160] on span "55 millimetres of liquid A and 275 millimetres of liquid B respectively" at bounding box center [233, 158] width 249 height 13
click at [109, 160] on input "55 millimetres of liquid A and 275 millimetres of liquid B respectively" at bounding box center [102, 158] width 11 height 11
radio input "true"
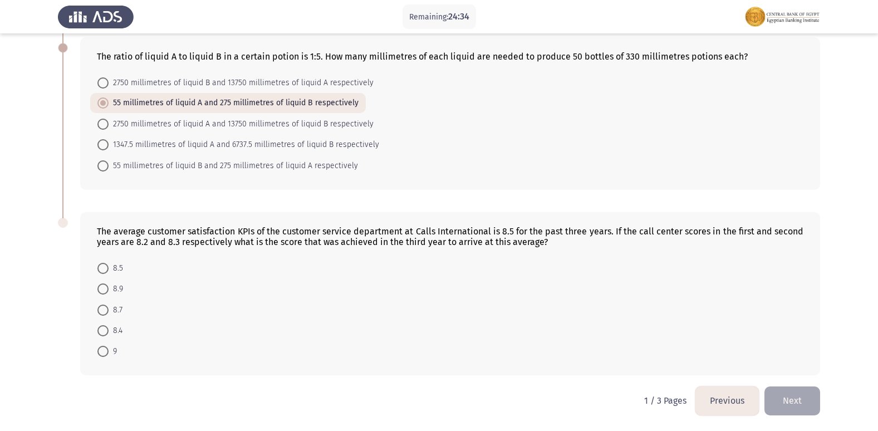
click at [97, 351] on mat-radio-button "9" at bounding box center [107, 351] width 34 height 21
click at [109, 356] on span "9" at bounding box center [113, 351] width 8 height 13
click at [109, 356] on input "9" at bounding box center [102, 351] width 11 height 11
radio input "true"
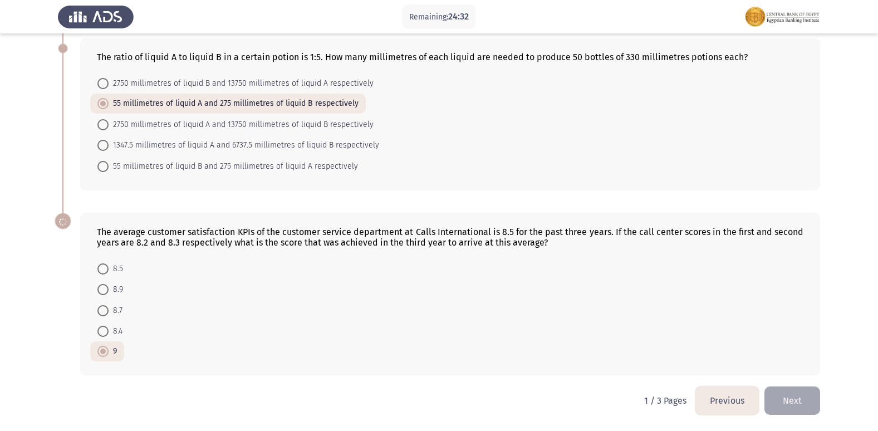
click at [796, 405] on button "Next" at bounding box center [793, 400] width 56 height 28
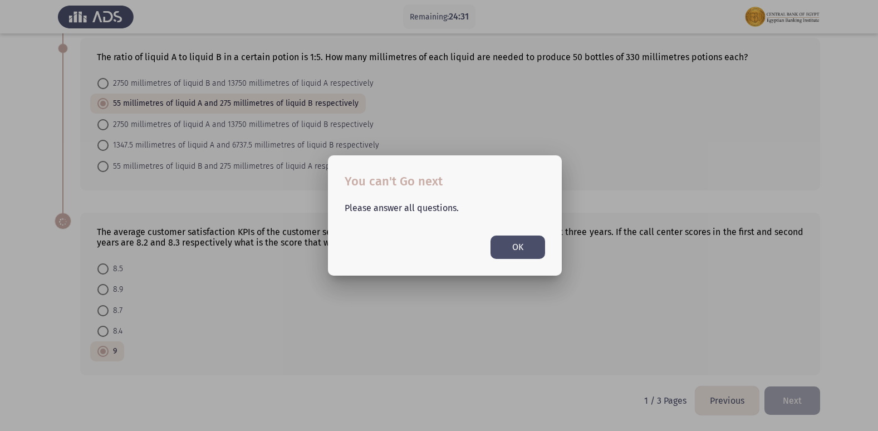
scroll to position [0, 0]
click at [511, 243] on button "OK" at bounding box center [518, 247] width 55 height 23
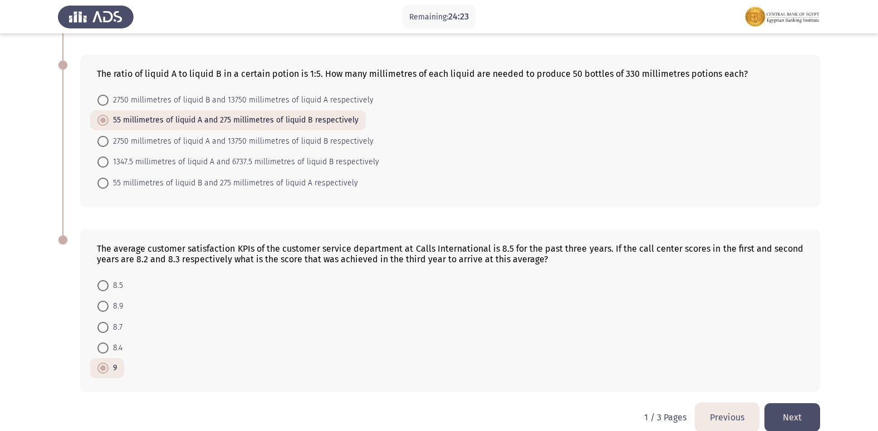
scroll to position [611, 0]
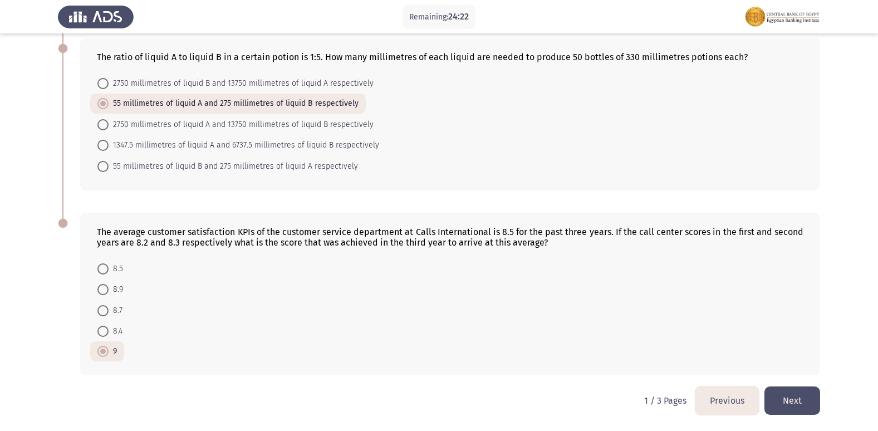
click at [795, 397] on button "Next" at bounding box center [793, 400] width 56 height 28
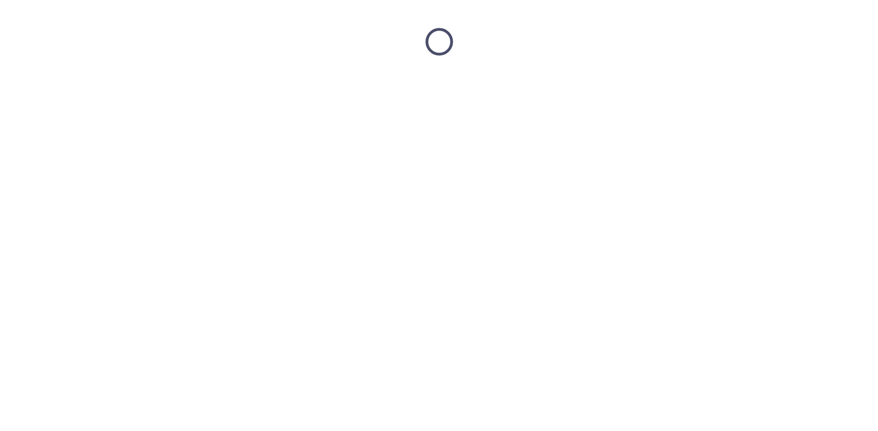
scroll to position [0, 0]
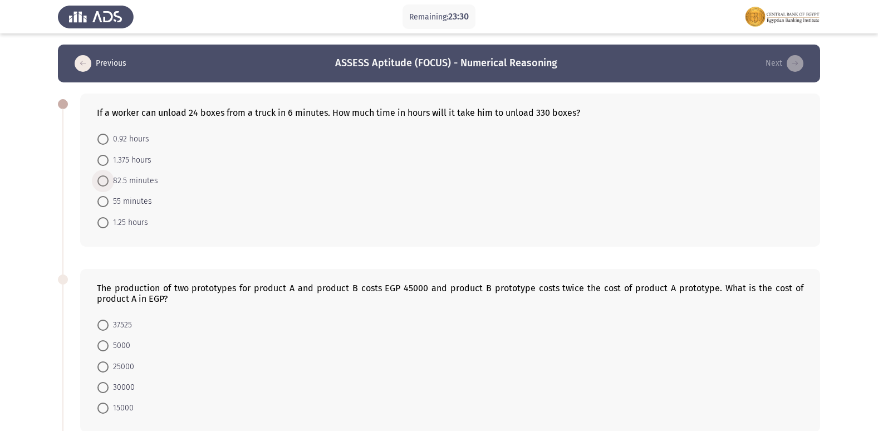
click at [137, 180] on span "82.5 minutes" at bounding box center [134, 180] width 50 height 13
click at [109, 180] on input "82.5 minutes" at bounding box center [102, 180] width 11 height 11
radio input "true"
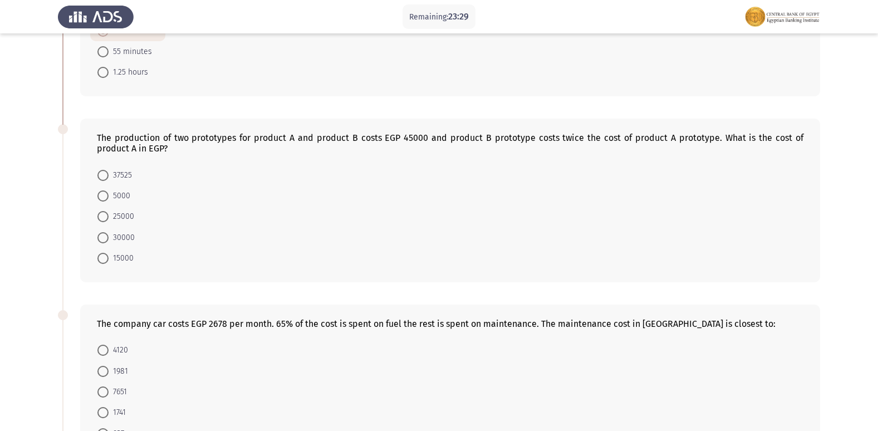
scroll to position [167, 0]
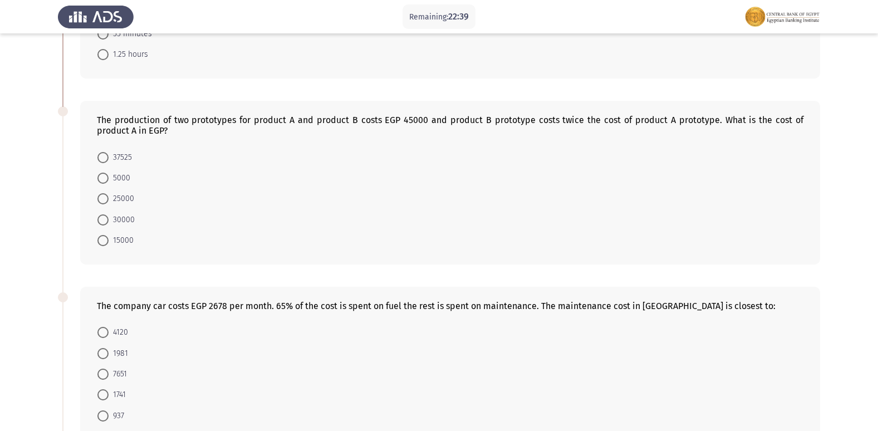
click at [128, 234] on span "15000" at bounding box center [121, 240] width 25 height 13
click at [109, 235] on input "15000" at bounding box center [102, 240] width 11 height 11
radio input "true"
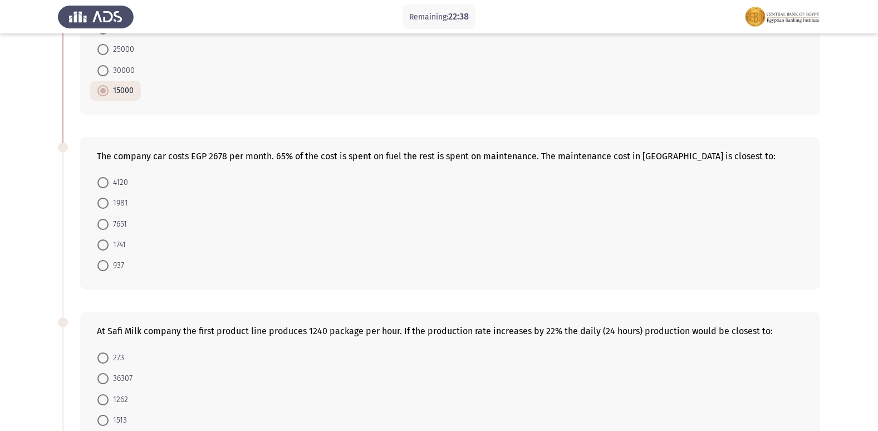
scroll to position [334, 0]
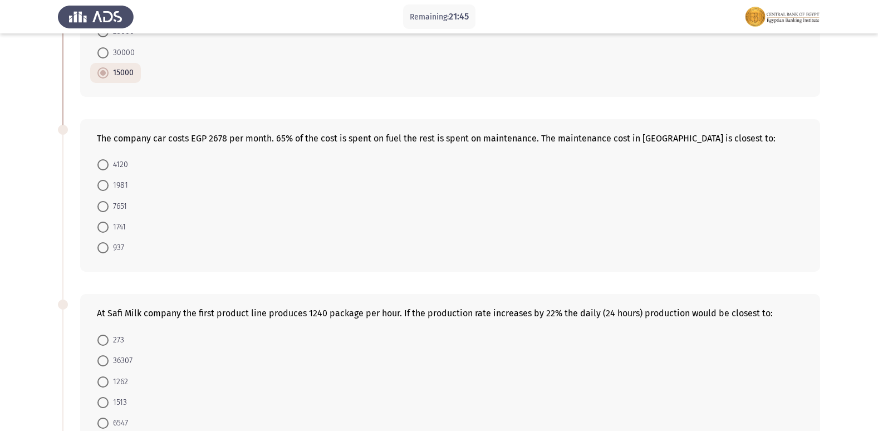
click at [113, 241] on mat-radio-button "937" at bounding box center [110, 247] width 41 height 21
click at [114, 244] on span "937" at bounding box center [117, 247] width 16 height 13
click at [109, 244] on input "937" at bounding box center [102, 247] width 11 height 11
radio input "true"
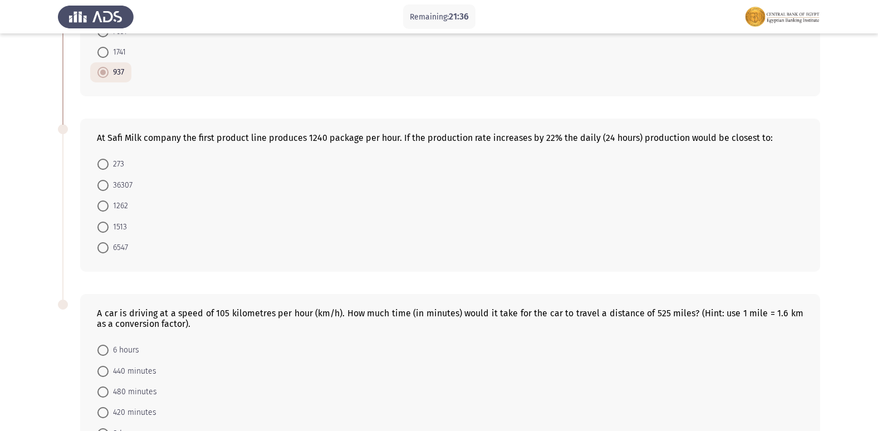
scroll to position [480, 0]
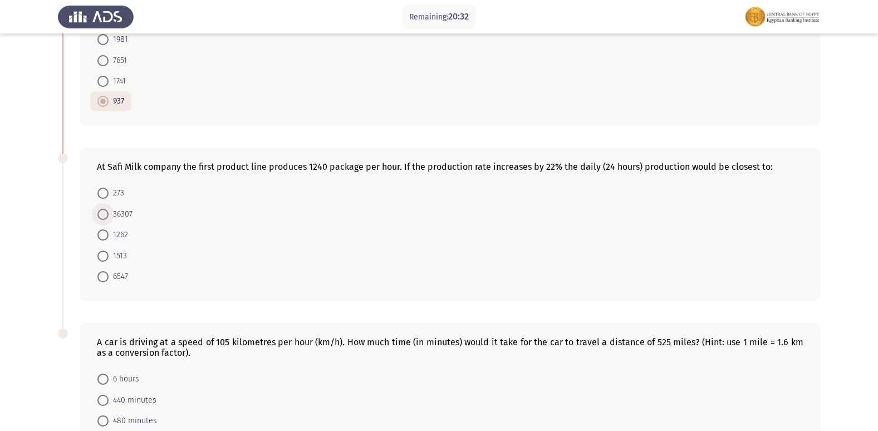
click at [109, 211] on span "36307" at bounding box center [121, 214] width 24 height 13
click at [109, 211] on input "36307" at bounding box center [102, 214] width 11 height 11
radio input "true"
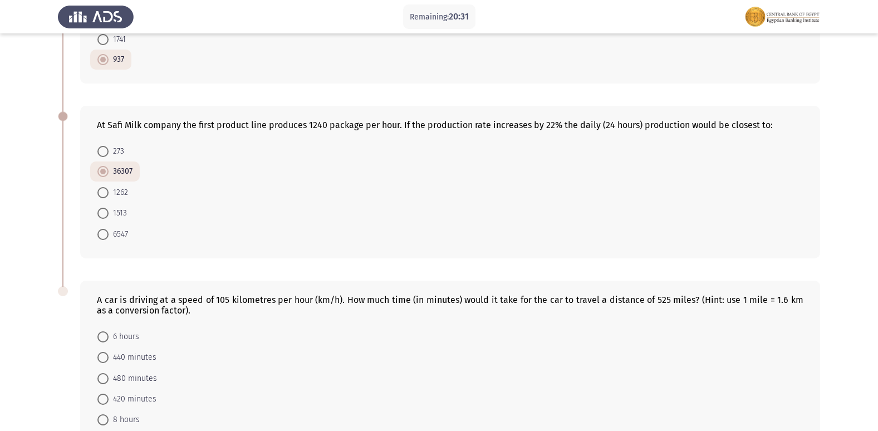
scroll to position [590, 0]
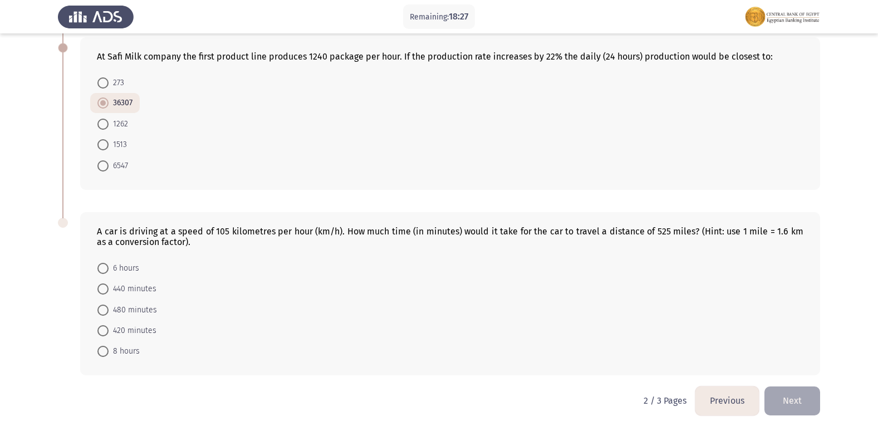
click at [149, 307] on span "480 minutes" at bounding box center [133, 310] width 48 height 13
click at [109, 307] on input "480 minutes" at bounding box center [102, 310] width 11 height 11
radio input "true"
click at [777, 394] on button "Next" at bounding box center [793, 400] width 56 height 28
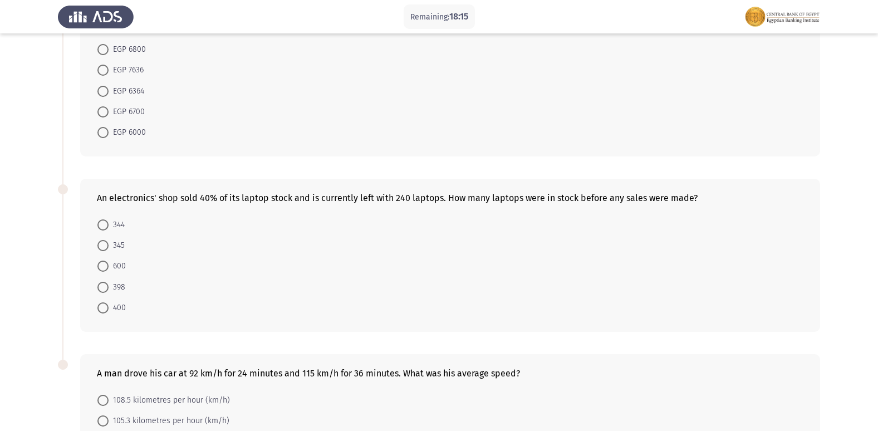
scroll to position [390, 0]
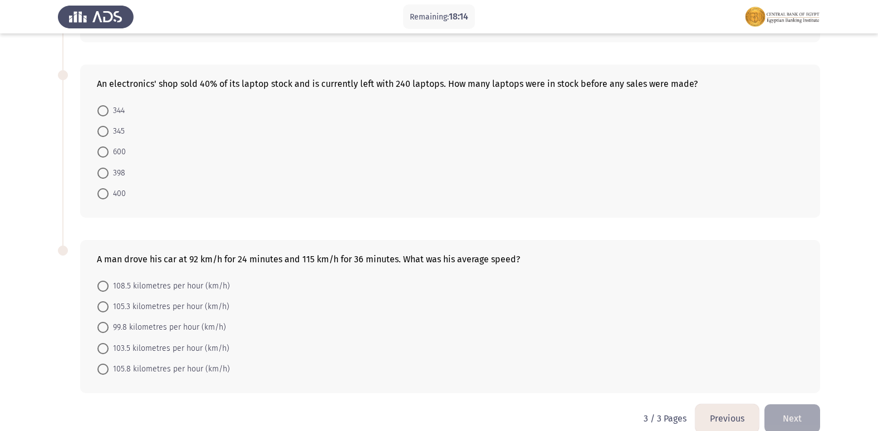
click at [719, 409] on button "Previous" at bounding box center [727, 418] width 63 height 28
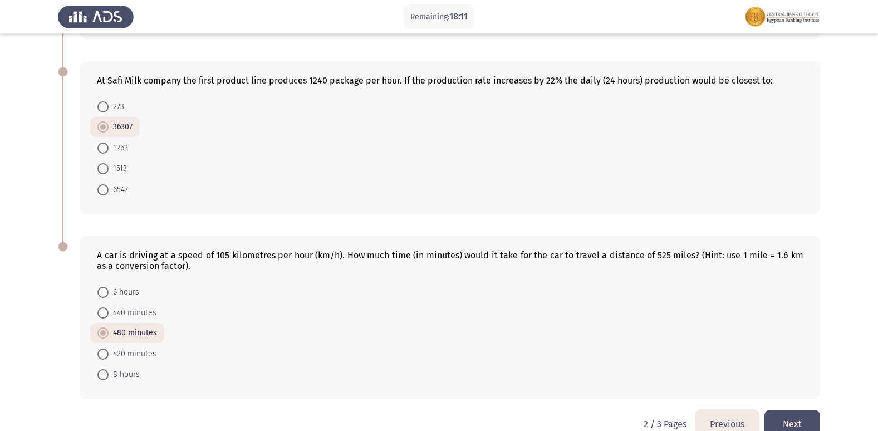
scroll to position [590, 0]
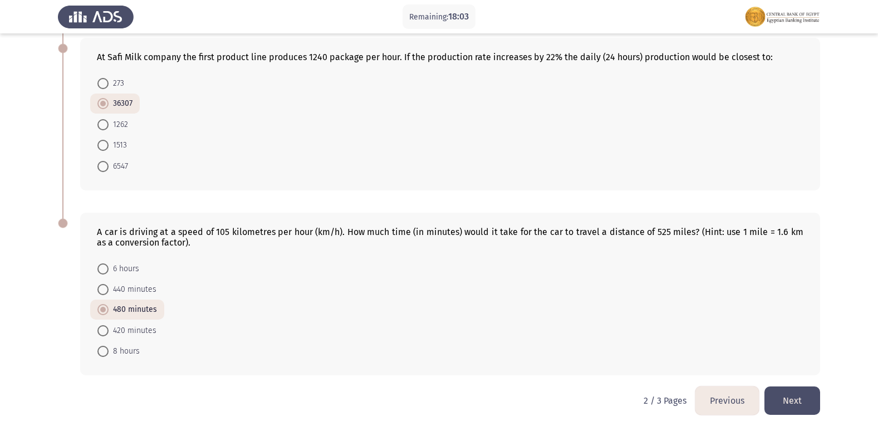
click at [804, 400] on button "Next" at bounding box center [793, 400] width 56 height 28
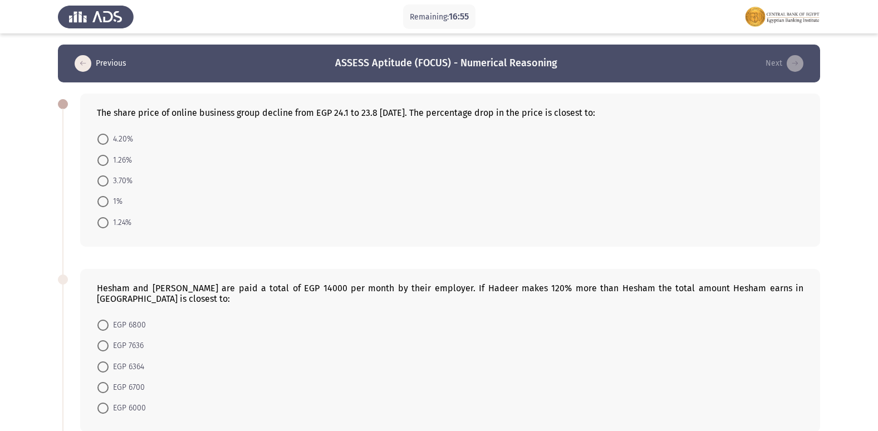
click at [105, 198] on span at bounding box center [102, 201] width 11 height 11
click at [105, 198] on input "1%" at bounding box center [102, 201] width 11 height 11
radio input "true"
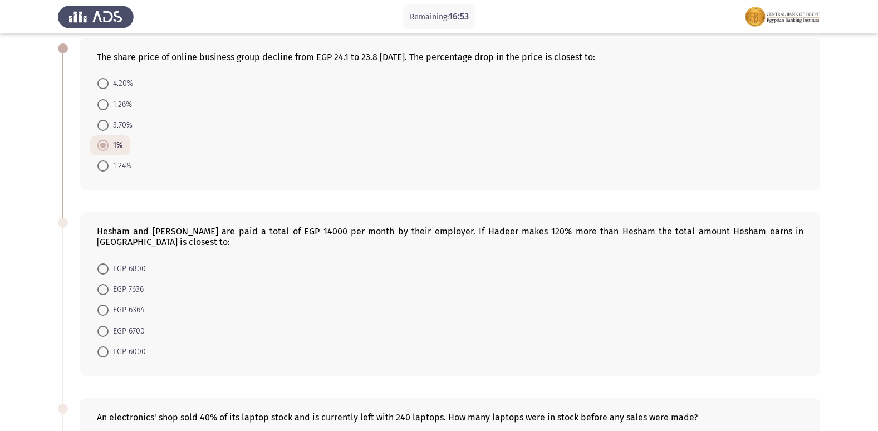
click at [120, 167] on span "1.24%" at bounding box center [120, 165] width 23 height 13
click at [109, 167] on input "1.24%" at bounding box center [102, 165] width 11 height 11
radio input "true"
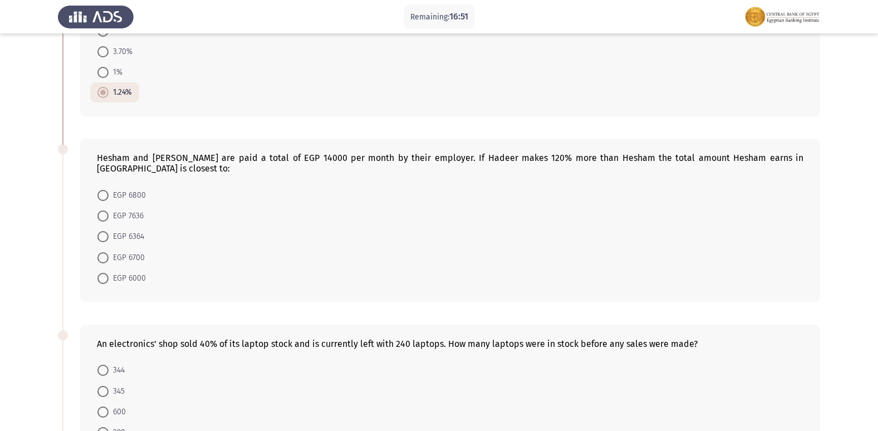
scroll to position [111, 0]
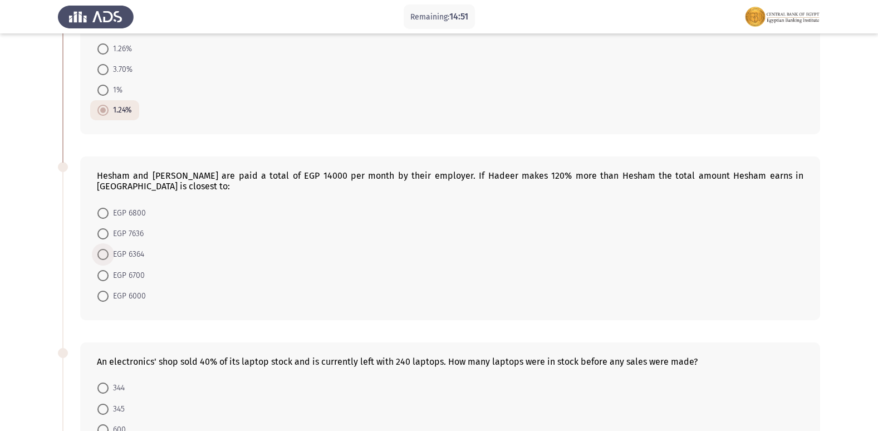
click at [144, 248] on span "EGP 6364" at bounding box center [127, 254] width 36 height 13
click at [109, 249] on input "EGP 6364" at bounding box center [102, 254] width 11 height 11
radio input "true"
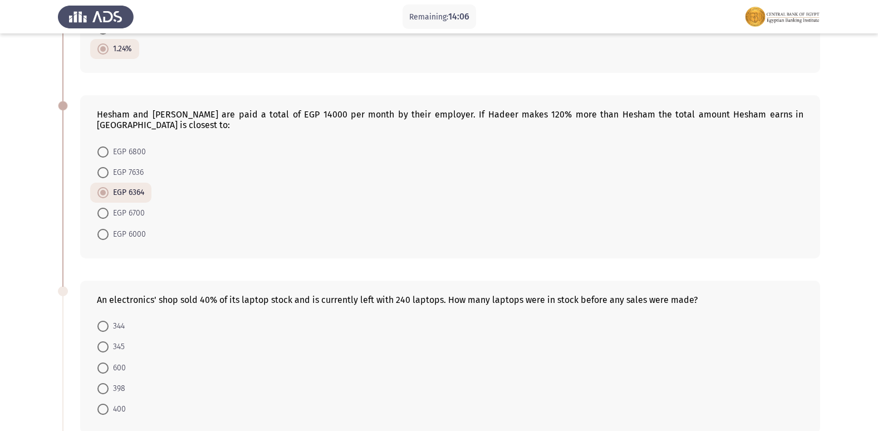
scroll to position [228, 0]
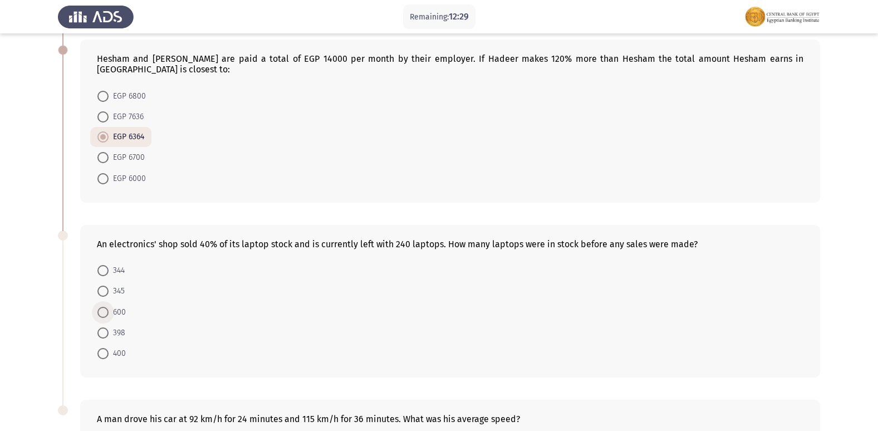
click at [117, 306] on span "600" at bounding box center [117, 312] width 17 height 13
click at [109, 307] on input "600" at bounding box center [102, 312] width 11 height 11
radio input "true"
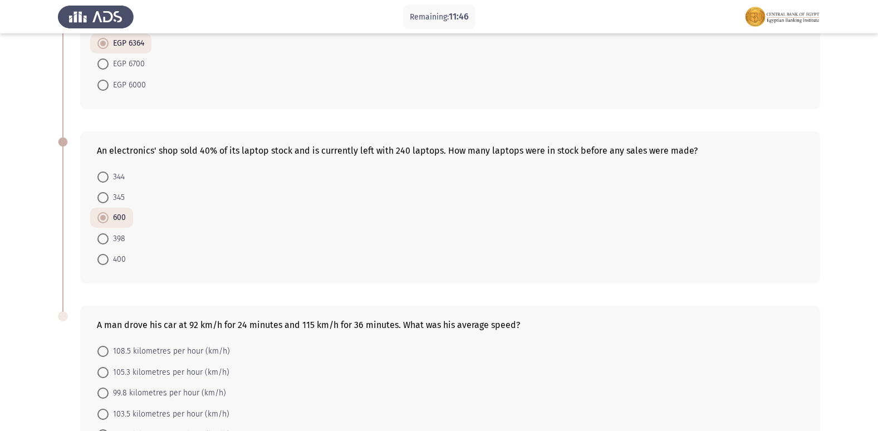
scroll to position [395, 0]
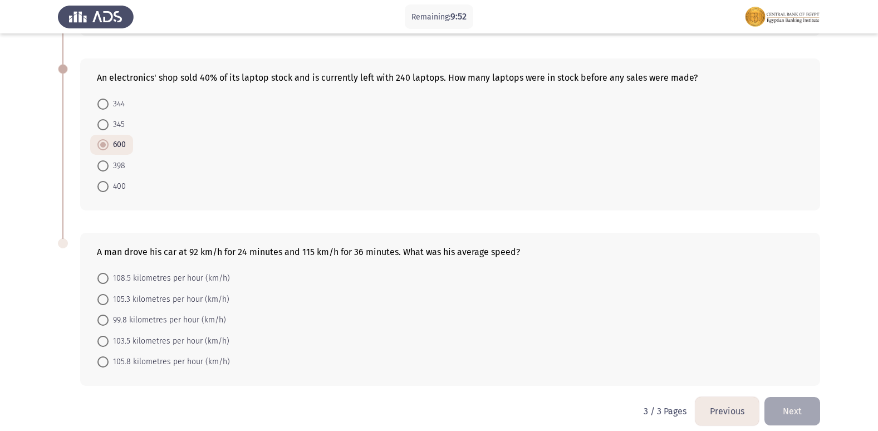
click at [196, 335] on span "103.5 kilometres per hour (km/h)" at bounding box center [169, 341] width 121 height 13
click at [109, 336] on input "103.5 kilometres per hour (km/h)" at bounding box center [102, 341] width 11 height 11
radio input "true"
click at [199, 314] on span "99.8 kilometres per hour (km/h)" at bounding box center [168, 320] width 118 height 13
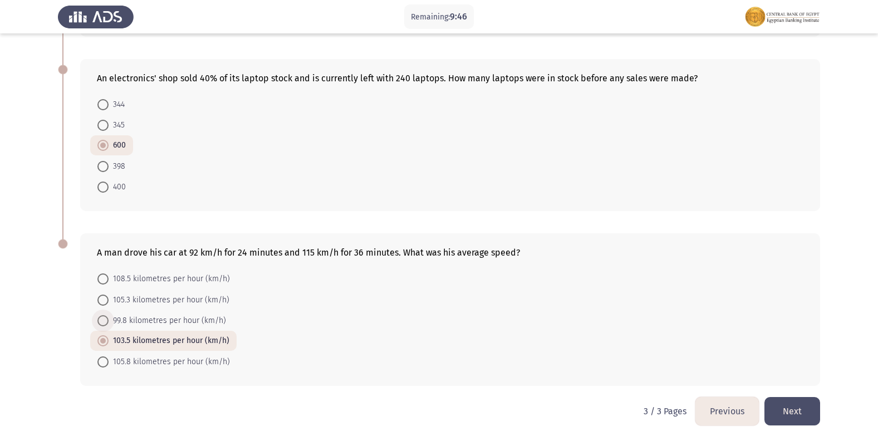
click at [109, 315] on input "99.8 kilometres per hour (km/h)" at bounding box center [102, 320] width 11 height 11
radio input "true"
click at [784, 398] on button "Next" at bounding box center [793, 411] width 56 height 28
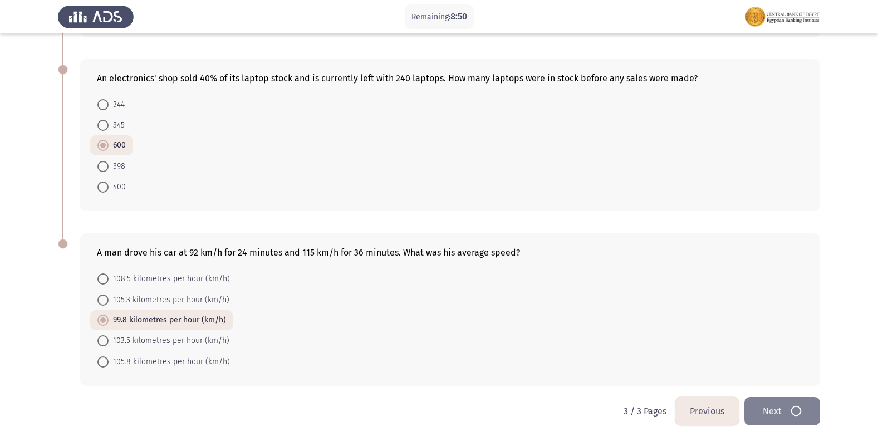
scroll to position [0, 0]
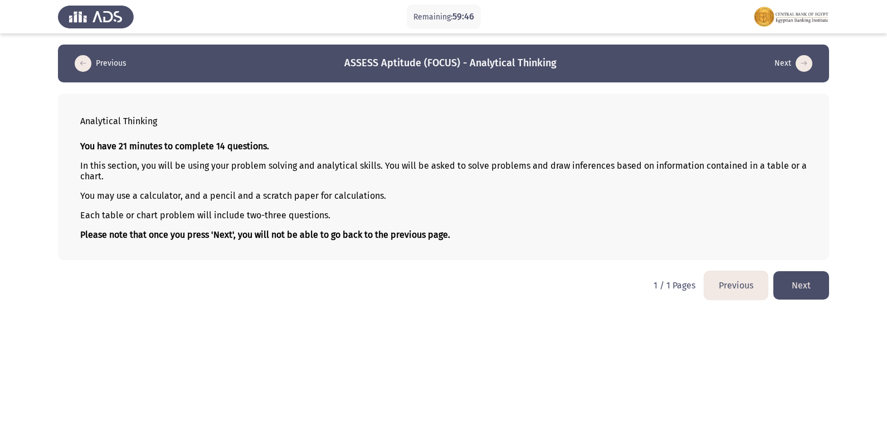
click at [811, 280] on button "Next" at bounding box center [801, 285] width 56 height 28
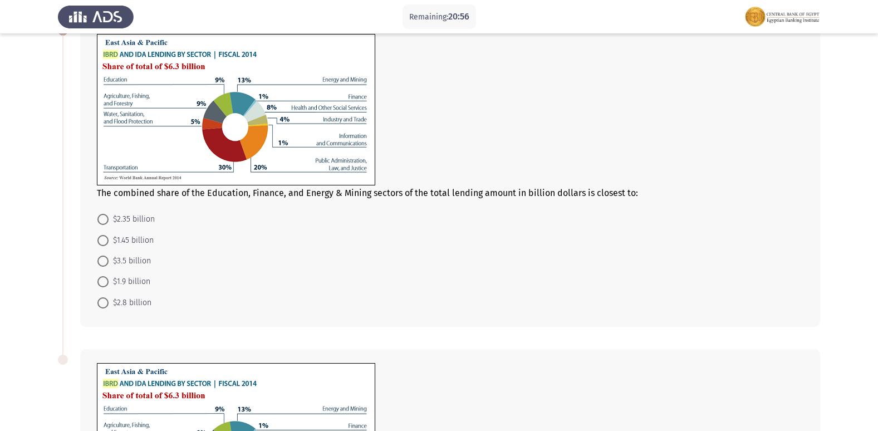
scroll to position [56, 0]
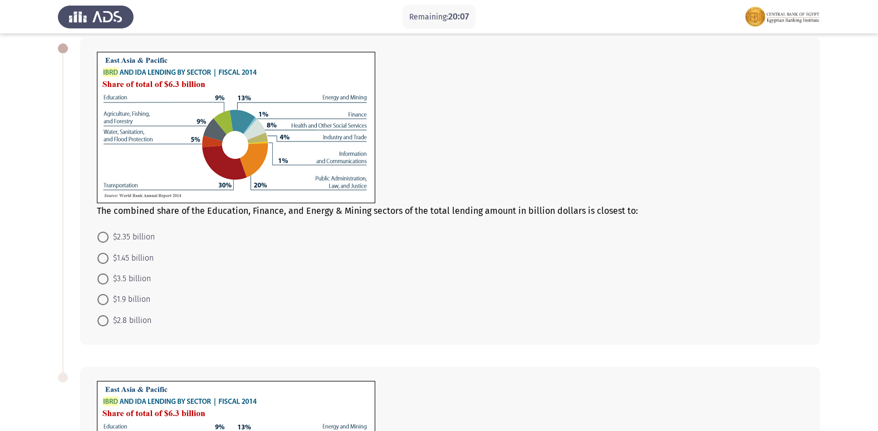
click at [107, 262] on span at bounding box center [102, 258] width 11 height 11
click at [107, 262] on input "$1.45 billion" at bounding box center [102, 258] width 11 height 11
radio input "true"
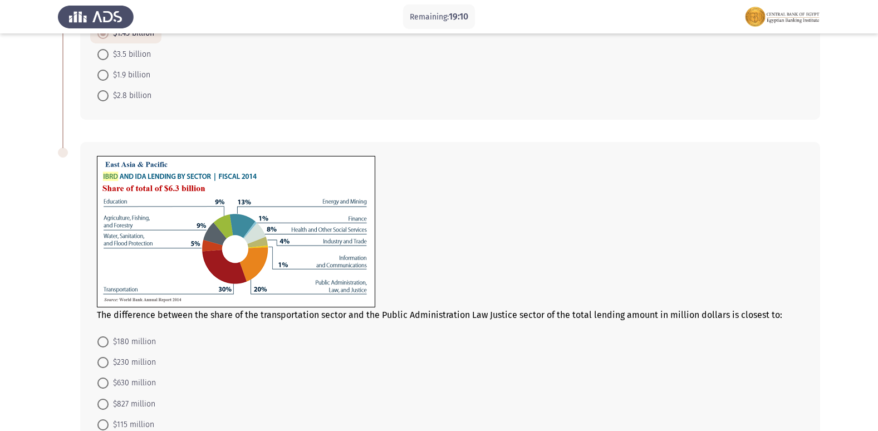
scroll to position [353, 0]
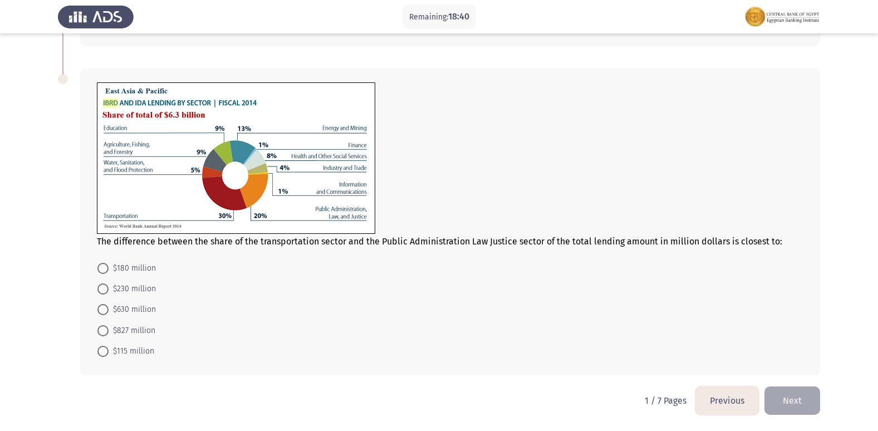
click at [141, 314] on span "$630 million" at bounding box center [132, 309] width 47 height 13
click at [109, 314] on input "$630 million" at bounding box center [102, 309] width 11 height 11
radio input "true"
click at [796, 393] on button "Next" at bounding box center [793, 400] width 56 height 28
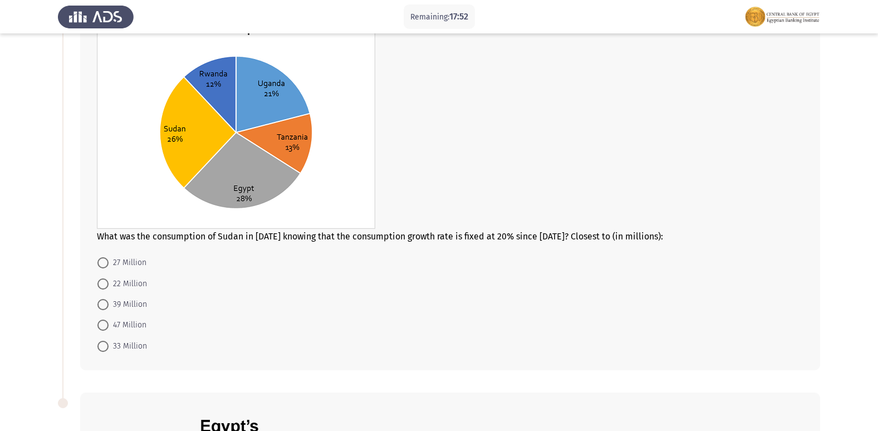
scroll to position [111, 0]
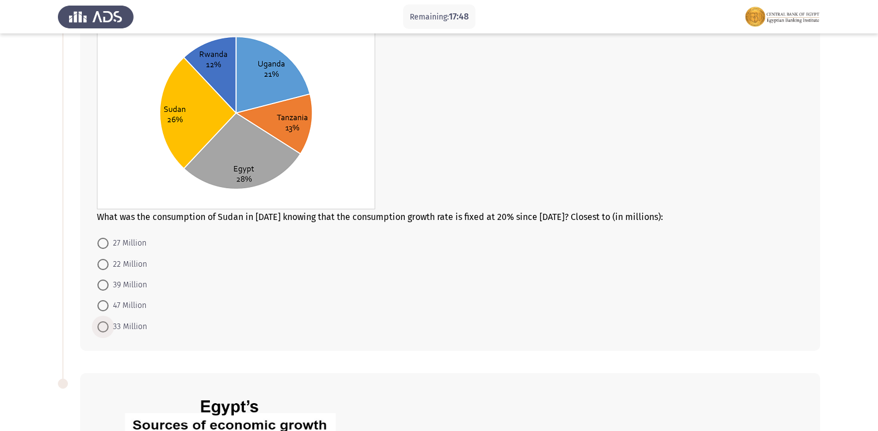
click at [144, 326] on span "33 Million" at bounding box center [128, 326] width 38 height 13
click at [109, 326] on input "33 Million" at bounding box center [102, 326] width 11 height 11
radio input "true"
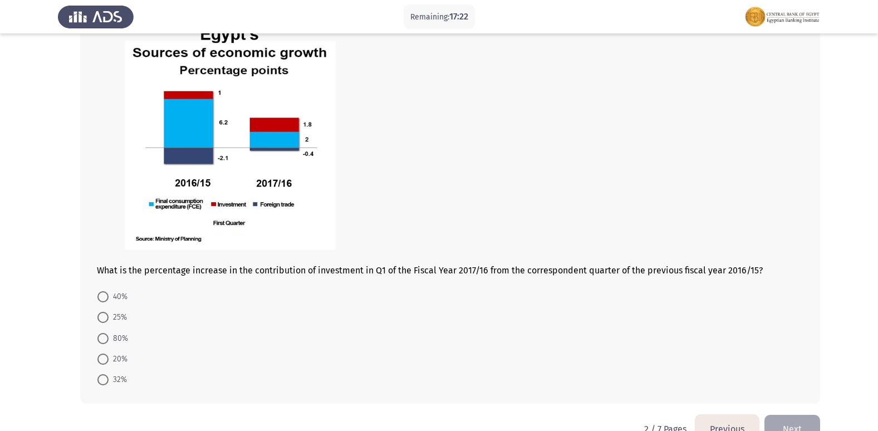
scroll to position [501, 0]
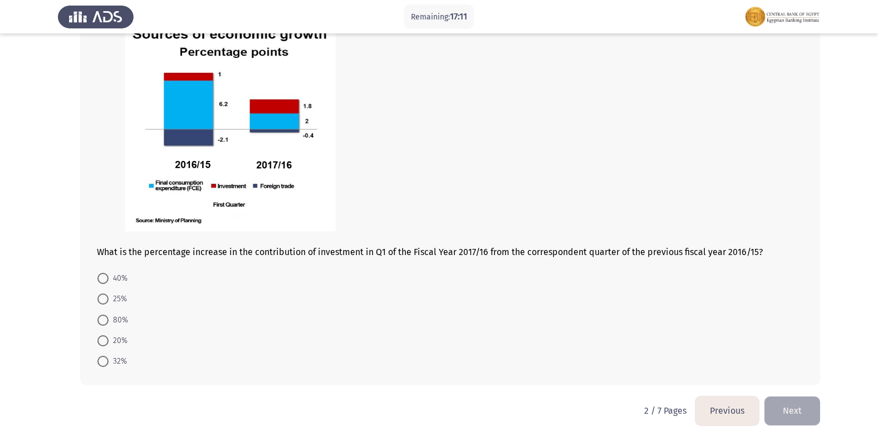
click at [118, 312] on mat-radio-button "80%" at bounding box center [112, 319] width 45 height 21
click at [120, 314] on span "80%" at bounding box center [118, 320] width 19 height 13
click at [109, 315] on input "80%" at bounding box center [102, 320] width 11 height 11
radio input "true"
click at [786, 400] on button "Next" at bounding box center [793, 410] width 56 height 28
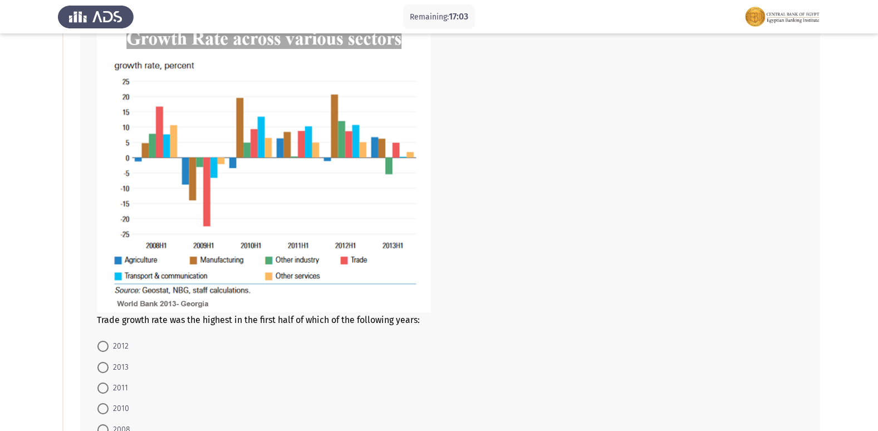
scroll to position [111, 0]
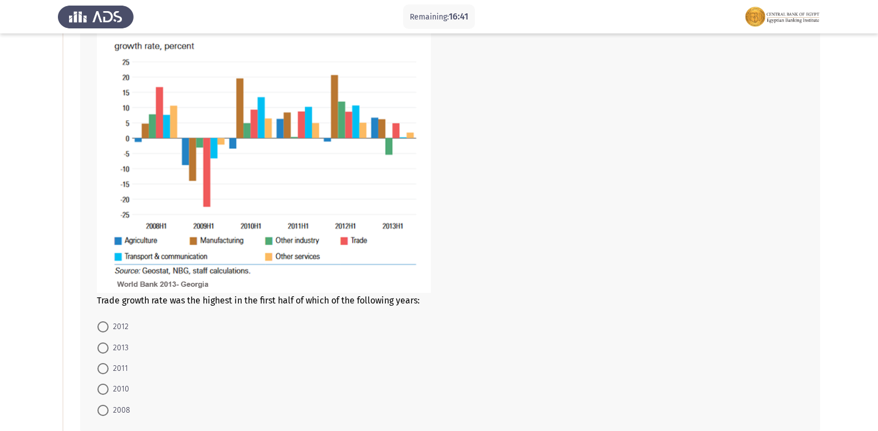
click at [121, 411] on span "2008" at bounding box center [120, 410] width 22 height 13
click at [109, 411] on input "2008" at bounding box center [102, 410] width 11 height 11
radio input "true"
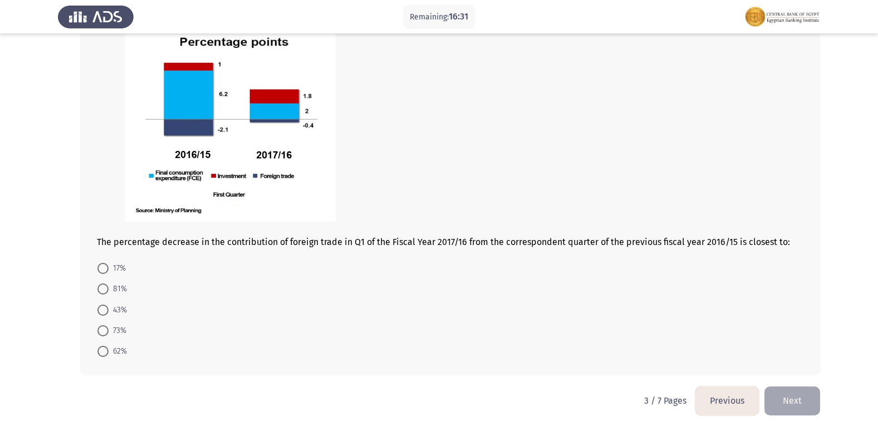
scroll to position [539, 0]
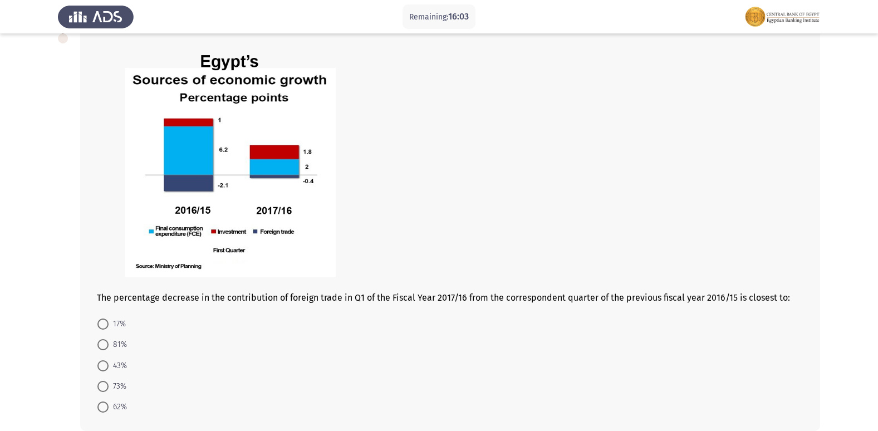
click at [118, 317] on span "17%" at bounding box center [117, 323] width 17 height 13
click at [109, 319] on input "17%" at bounding box center [102, 324] width 11 height 11
radio input "true"
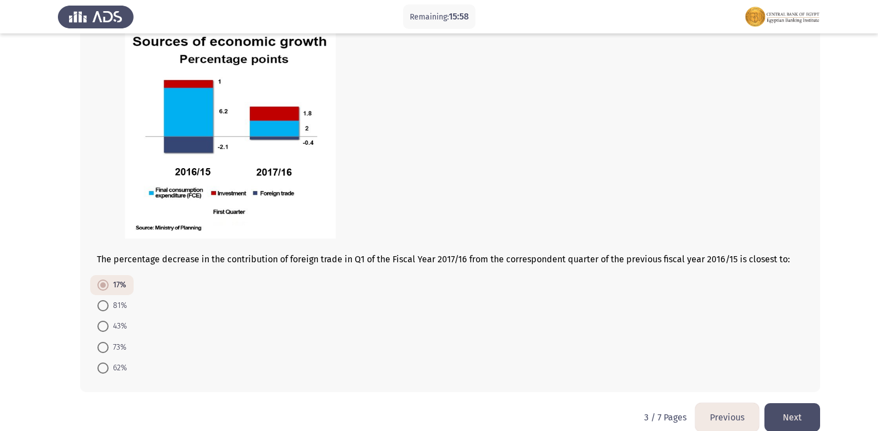
scroll to position [594, 0]
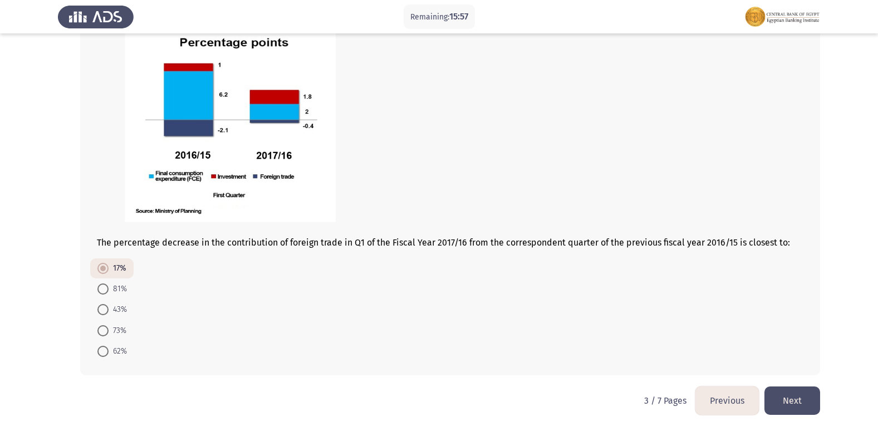
click at [796, 400] on button "Next" at bounding box center [793, 400] width 56 height 28
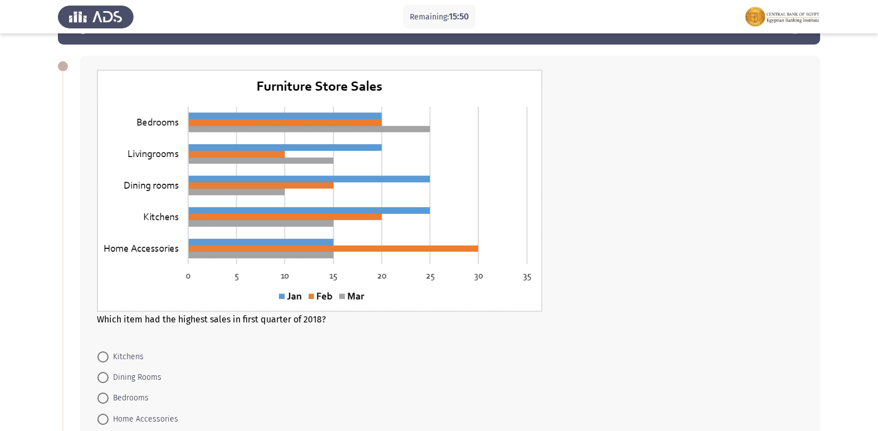
scroll to position [56, 0]
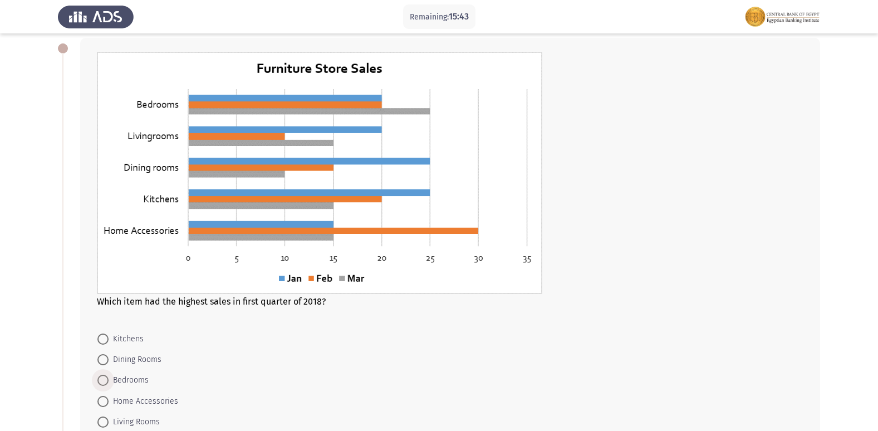
click at [134, 377] on span "Bedrooms" at bounding box center [129, 380] width 40 height 13
click at [109, 377] on input "Bedrooms" at bounding box center [102, 380] width 11 height 11
radio input "true"
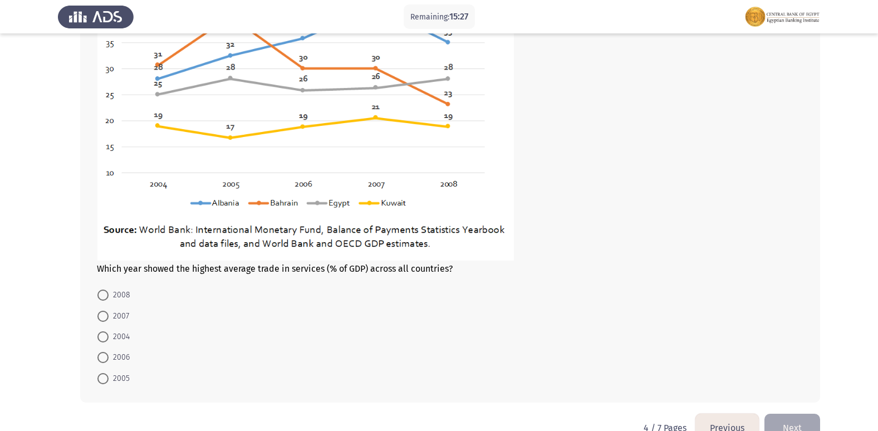
scroll to position [613, 0]
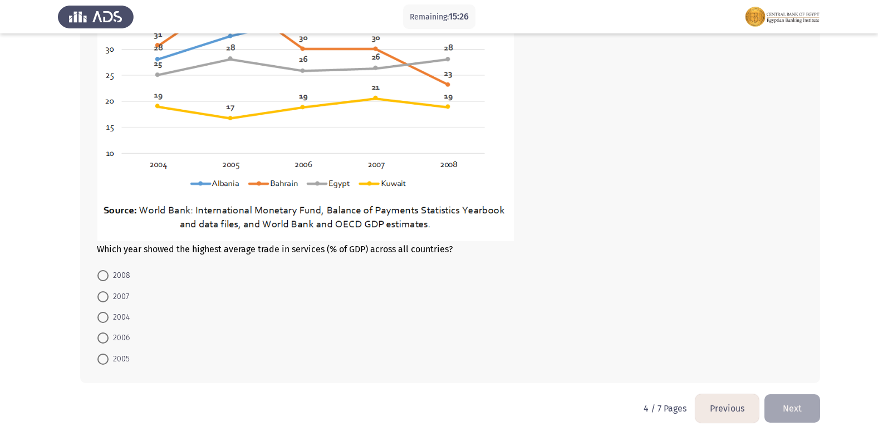
click at [119, 301] on span "2007" at bounding box center [119, 296] width 21 height 13
click at [109, 301] on input "2007" at bounding box center [102, 296] width 11 height 11
radio input "true"
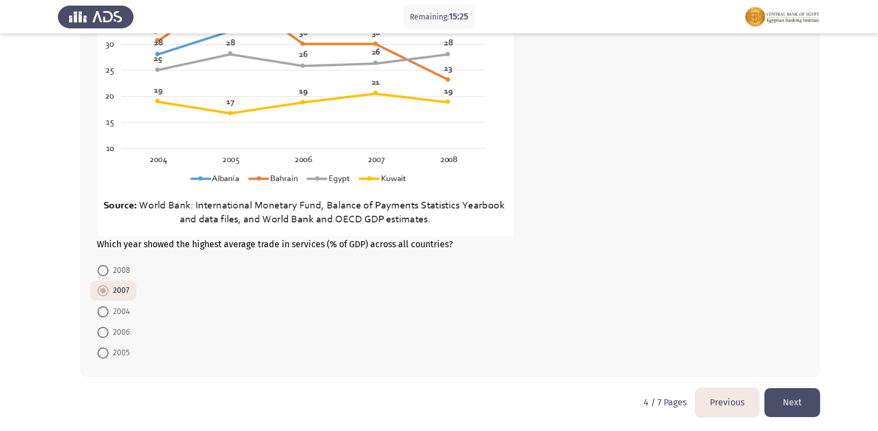
scroll to position [619, 0]
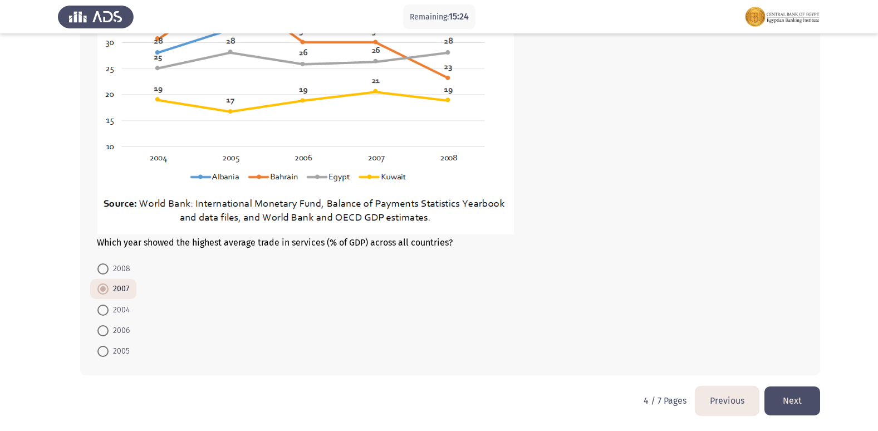
click at [804, 408] on button "Next" at bounding box center [793, 400] width 56 height 28
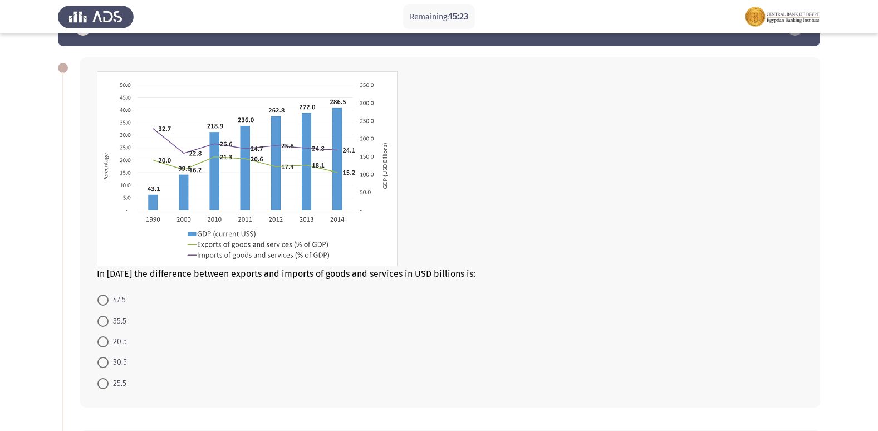
scroll to position [56, 0]
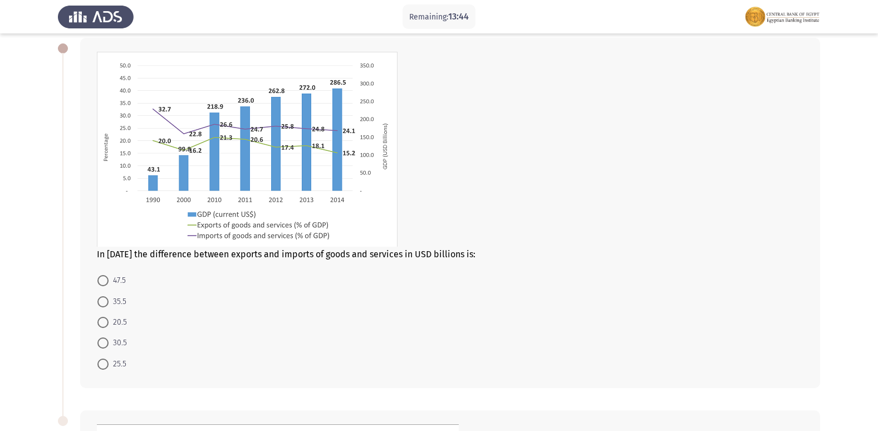
click at [124, 365] on span "25.5" at bounding box center [118, 364] width 18 height 13
click at [109, 365] on input "25.5" at bounding box center [102, 364] width 11 height 11
radio input "true"
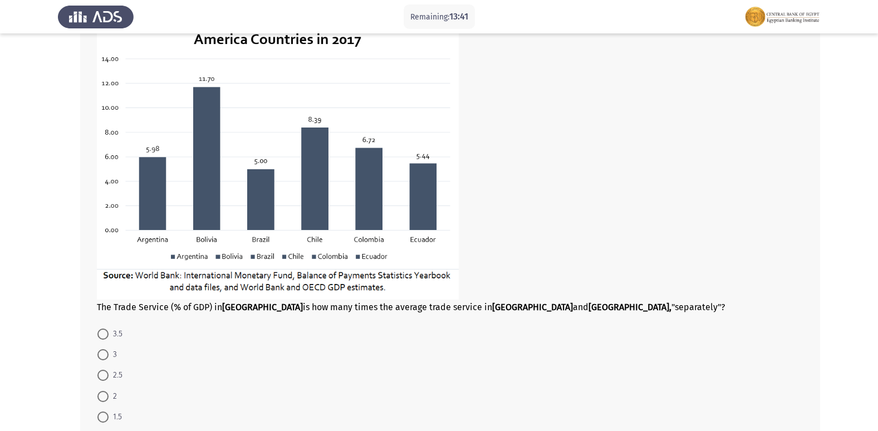
scroll to position [501, 0]
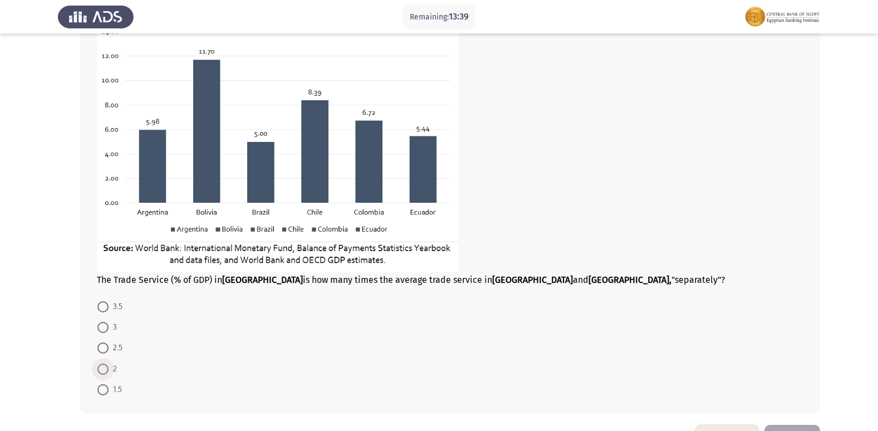
click at [112, 372] on span "2" at bounding box center [113, 369] width 8 height 13
click at [109, 372] on input "2" at bounding box center [102, 369] width 11 height 11
radio input "true"
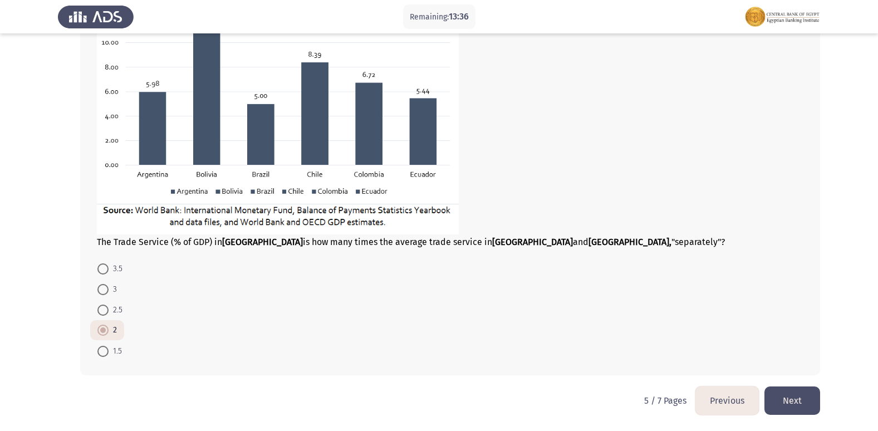
click at [807, 393] on button "Next" at bounding box center [793, 400] width 56 height 28
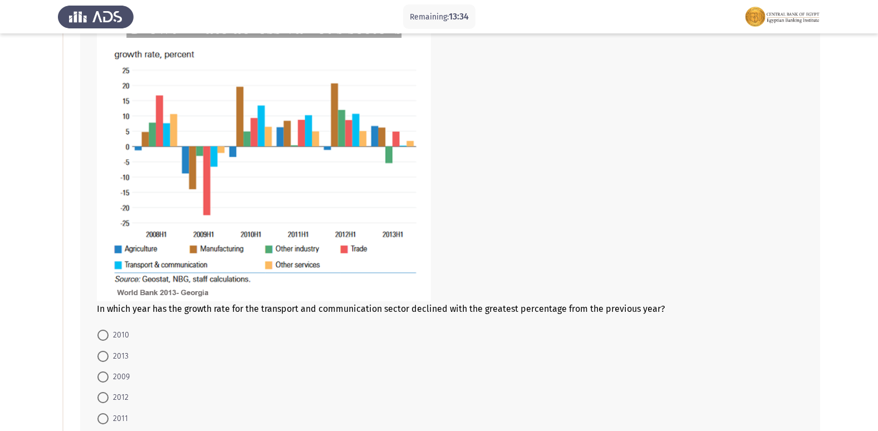
scroll to position [111, 0]
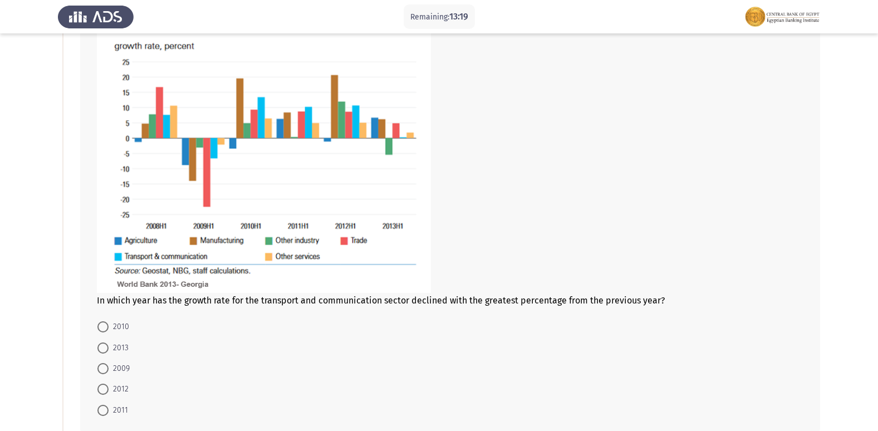
click at [119, 369] on span "2009" at bounding box center [119, 368] width 21 height 13
click at [109, 369] on input "2009" at bounding box center [102, 368] width 11 height 11
radio input "true"
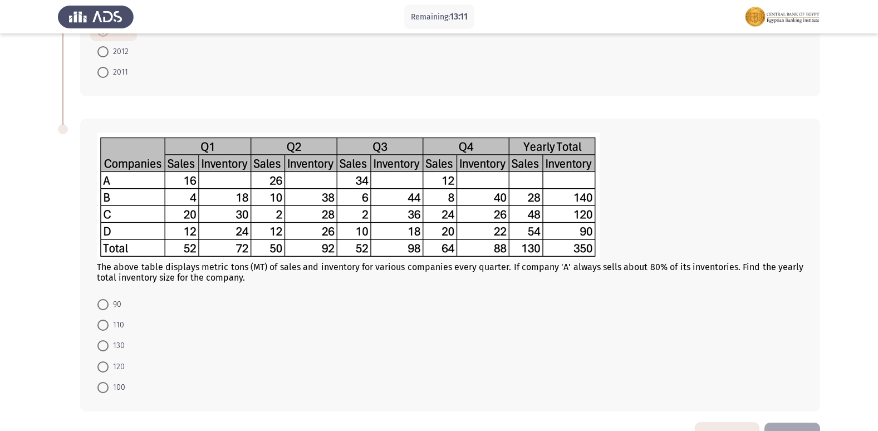
scroll to position [429, 0]
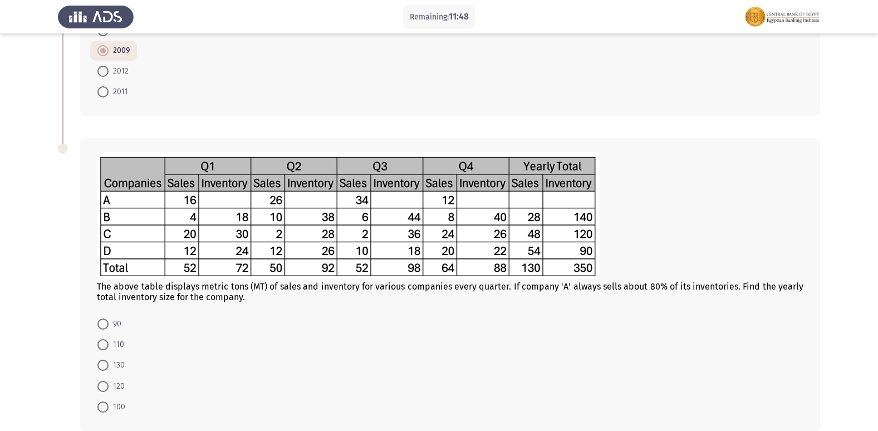
click at [110, 352] on mat-radio-button "110" at bounding box center [110, 344] width 41 height 21
click at [105, 350] on span at bounding box center [102, 344] width 11 height 11
click at [105, 350] on input "110" at bounding box center [102, 344] width 11 height 11
radio input "true"
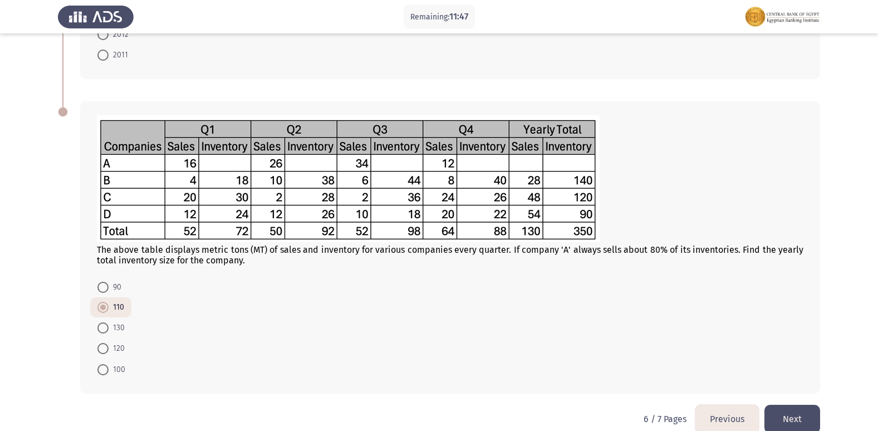
scroll to position [484, 0]
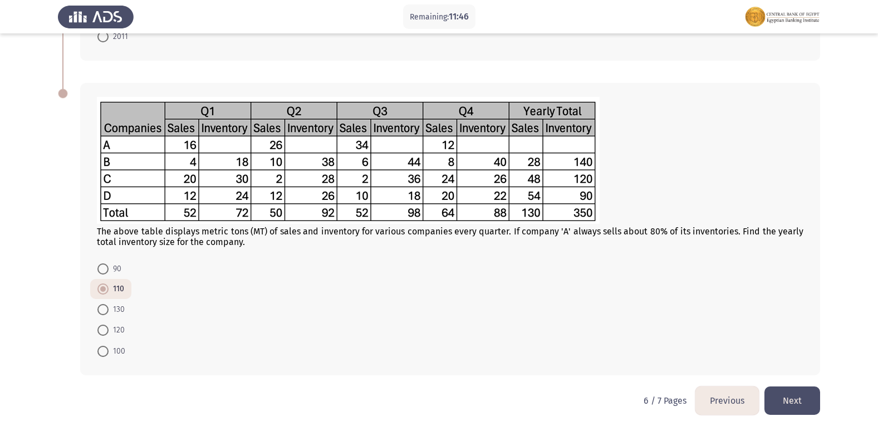
click at [799, 393] on button "Next" at bounding box center [793, 400] width 56 height 28
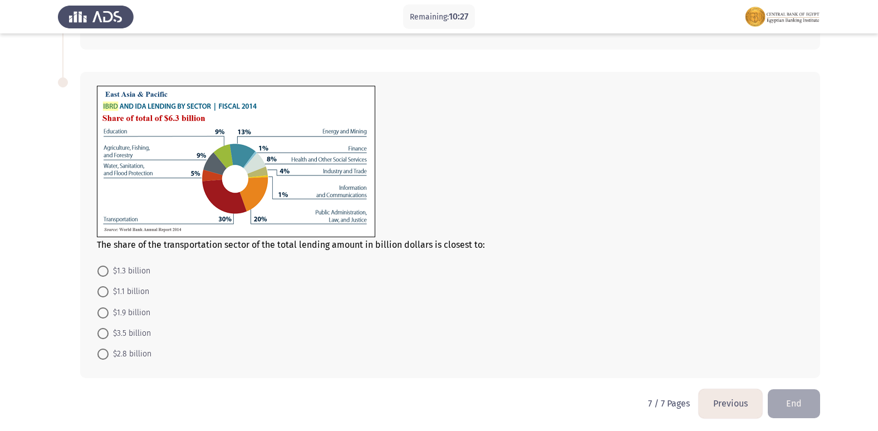
scroll to position [459, 0]
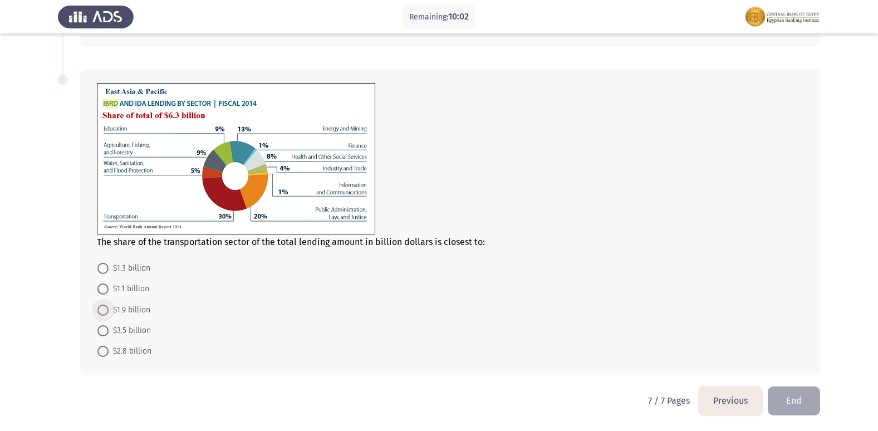
click at [143, 308] on span "$1.9 billion" at bounding box center [130, 310] width 42 height 13
click at [109, 308] on input "$1.9 billion" at bounding box center [102, 310] width 11 height 11
radio input "true"
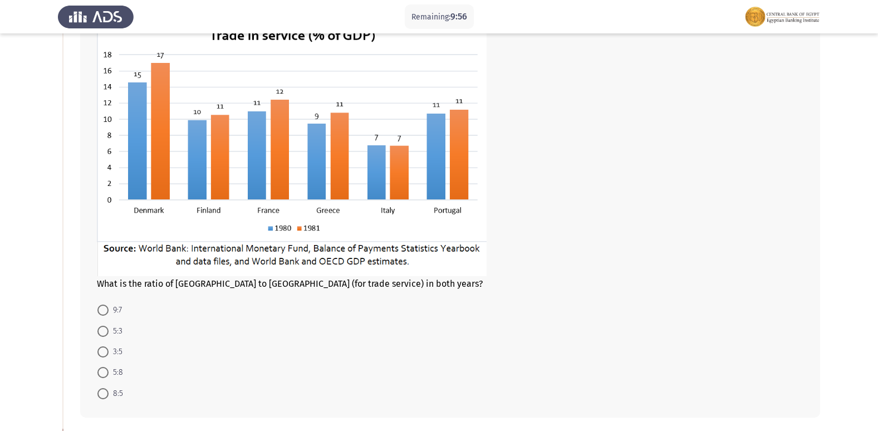
scroll to position [68, 0]
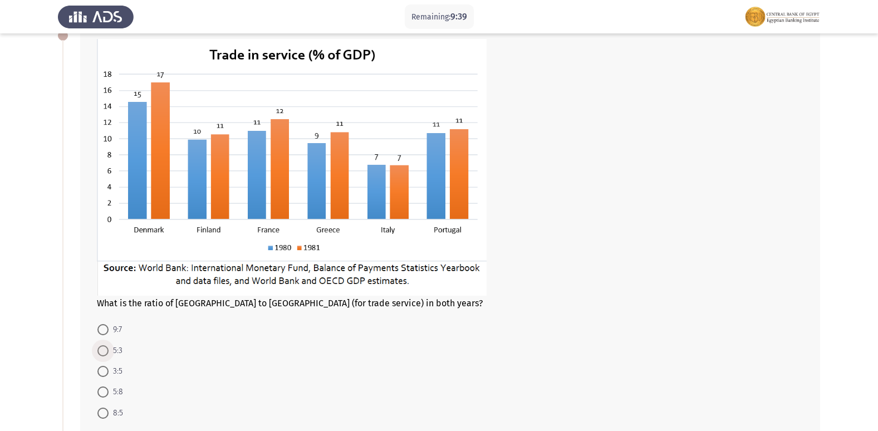
click at [116, 353] on span "5:3" at bounding box center [116, 350] width 14 height 13
click at [109, 353] on input "5:3" at bounding box center [102, 350] width 11 height 11
radio input "true"
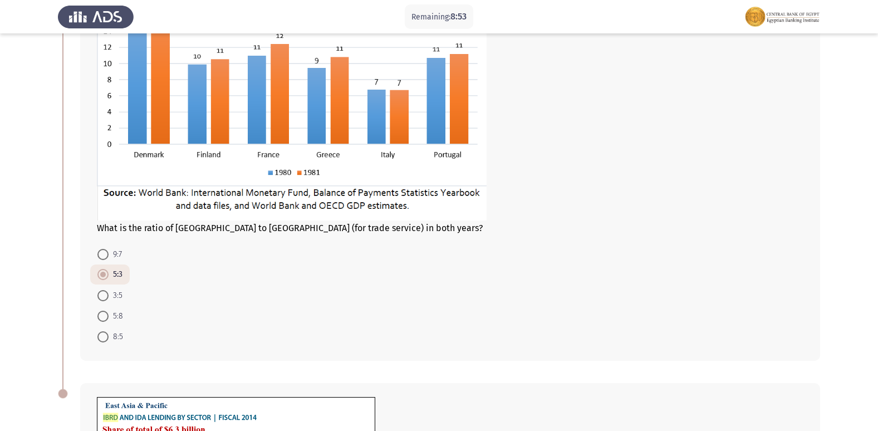
scroll to position [124, 0]
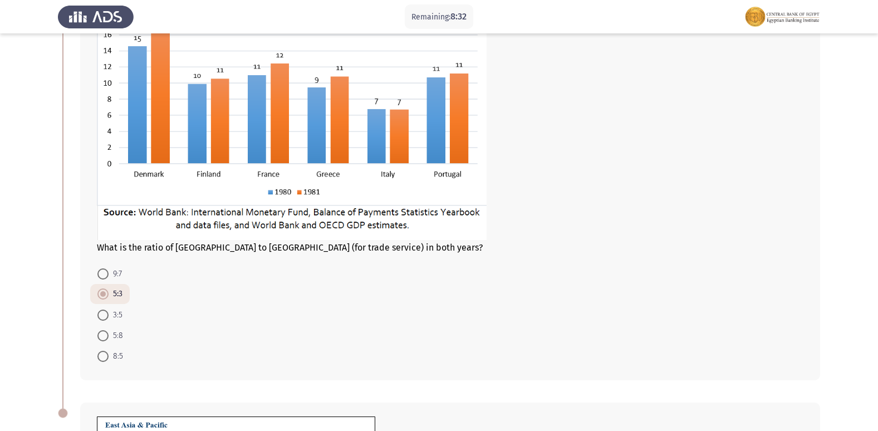
click at [112, 314] on span "3:5" at bounding box center [116, 315] width 14 height 13
click at [109, 314] on input "3:5" at bounding box center [102, 315] width 11 height 11
radio input "true"
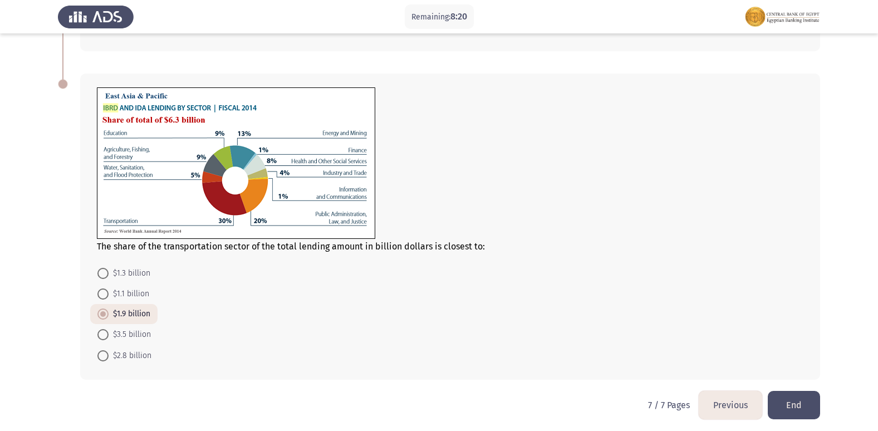
scroll to position [458, 0]
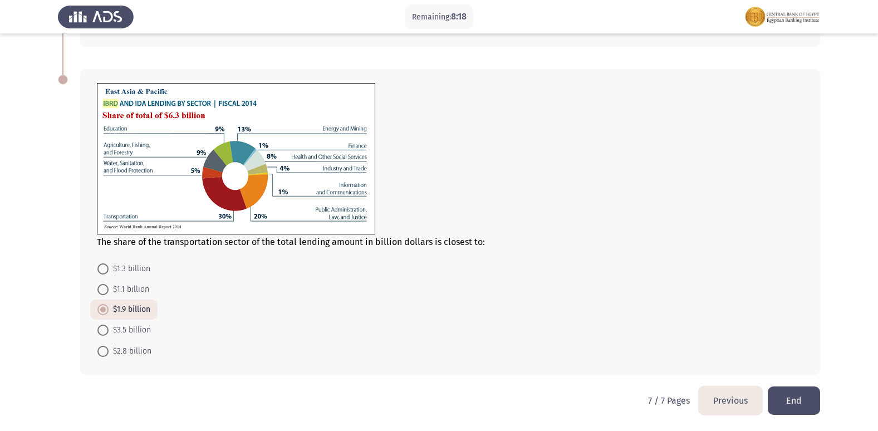
click at [802, 403] on button "End" at bounding box center [794, 400] width 52 height 28
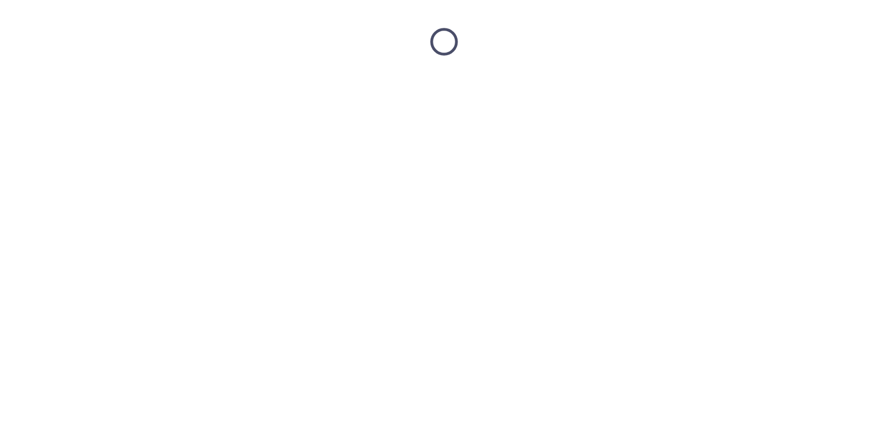
scroll to position [0, 0]
